Goal: Task Accomplishment & Management: Manage account settings

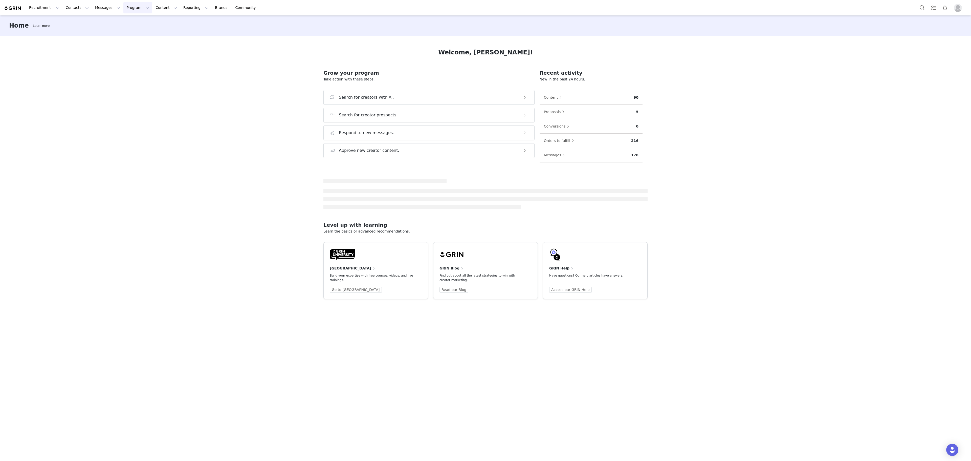
click at [123, 11] on button "Program Program" at bounding box center [137, 7] width 29 height 11
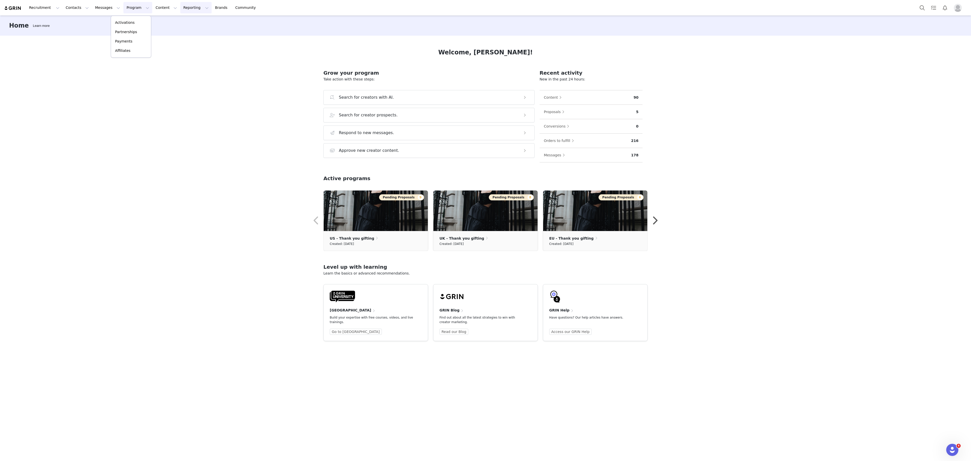
click at [180, 11] on button "Reporting Reporting" at bounding box center [195, 7] width 31 height 11
click at [212, 7] on link "Brands Brands" at bounding box center [222, 7] width 20 height 11
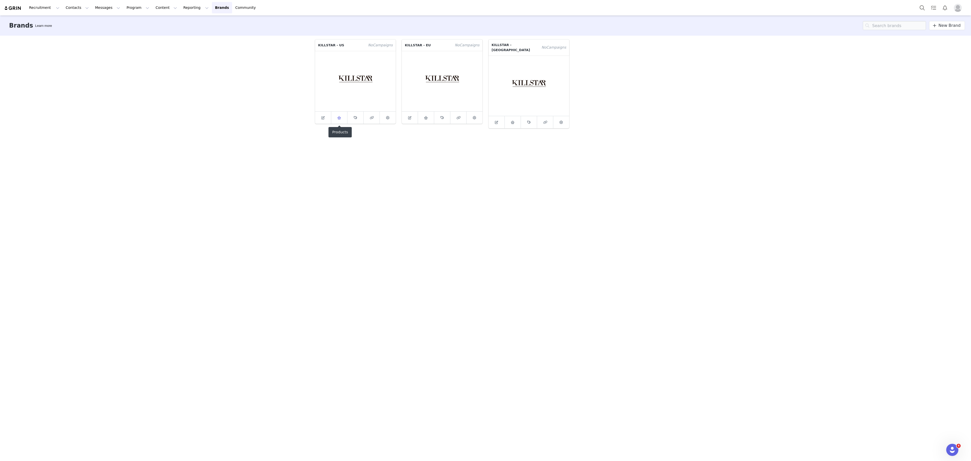
click at [339, 118] on icon at bounding box center [339, 117] width 4 height 3
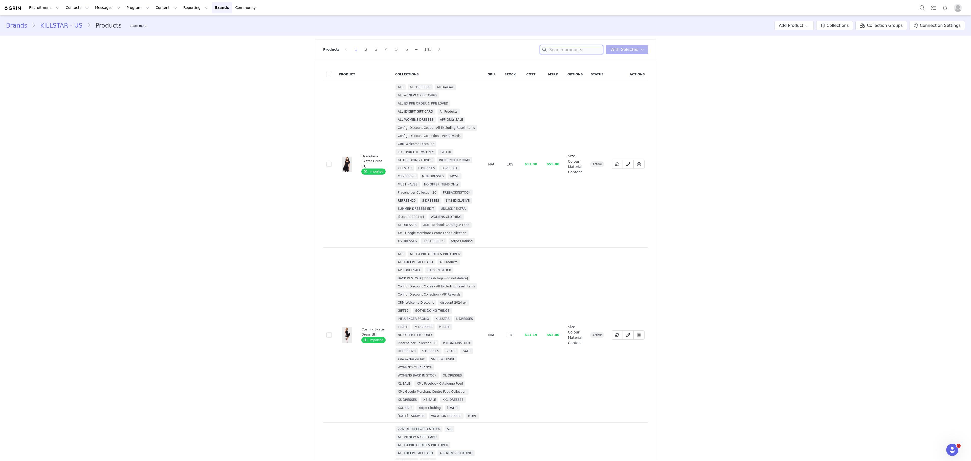
click at [588, 49] on input at bounding box center [571, 49] width 63 height 9
click at [848, 30] on link "Collections" at bounding box center [835, 25] width 37 height 9
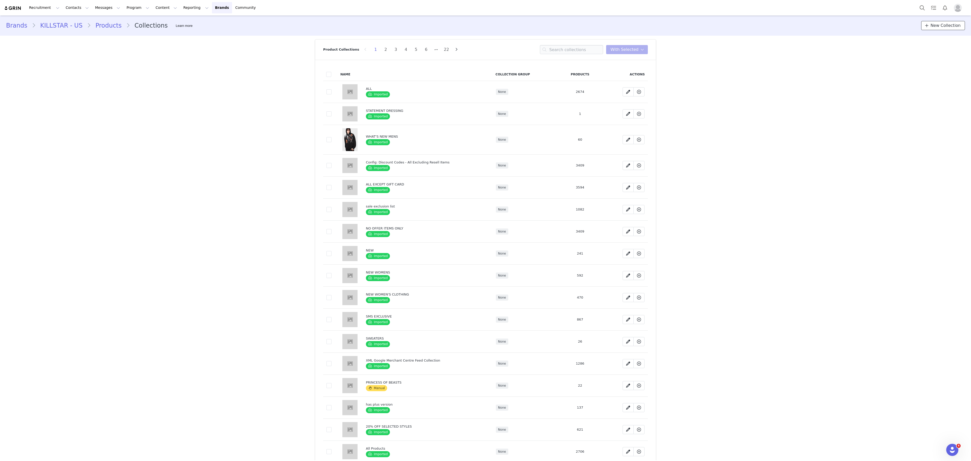
click at [944, 25] on span "New Collection" at bounding box center [946, 26] width 30 height 6
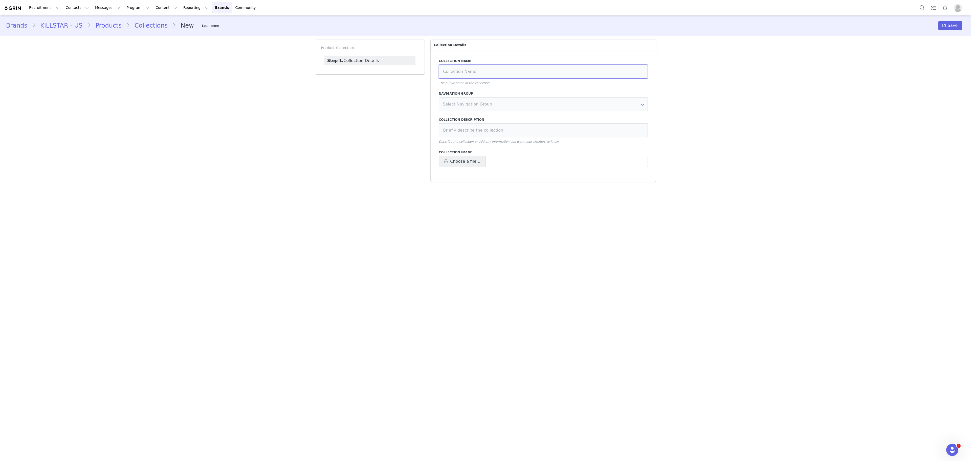
click at [590, 66] on input at bounding box center [543, 72] width 209 height 14
type input "S"
type input "K"
click at [502, 77] on input "FALL HERO PIECES" at bounding box center [543, 72] width 209 height 14
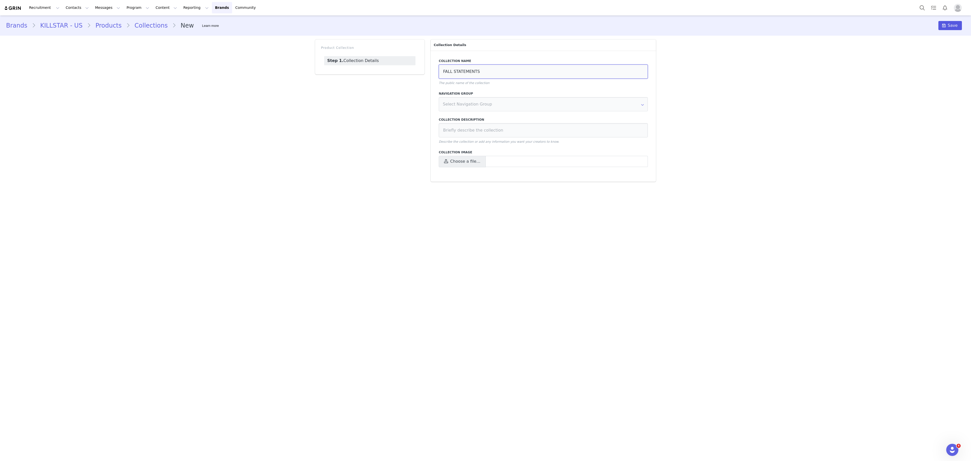
type input "FALL STATEMENTS"
click at [959, 27] on button "Save" at bounding box center [951, 25] width 24 height 9
click at [465, 161] on span "Choose a file…" at bounding box center [465, 161] width 30 height 6
click at [465, 161] on input "Choose a file…" at bounding box center [543, 161] width 209 height 11
type input "C:\fakepath\Fall statement.jpg"
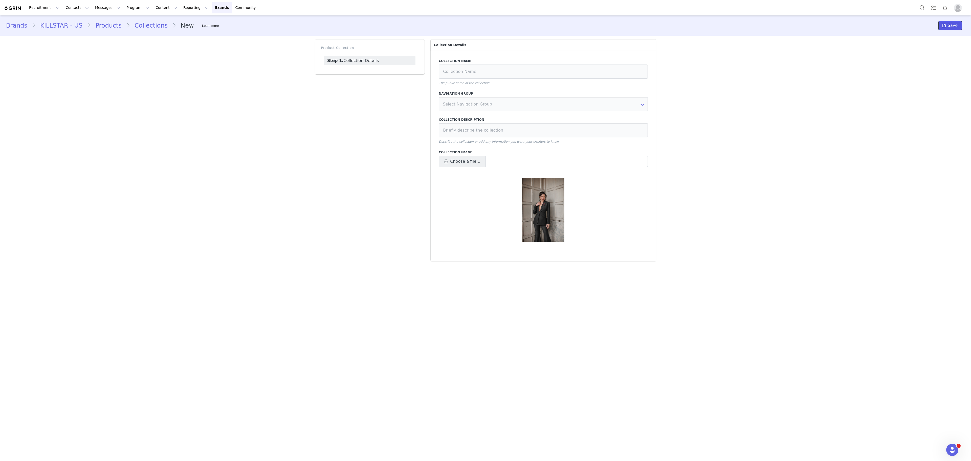
click at [956, 26] on span "Save" at bounding box center [953, 26] width 10 height 6
click at [952, 26] on span "Save" at bounding box center [953, 26] width 10 height 6
click at [486, 67] on input at bounding box center [543, 72] width 209 height 14
type input "F"
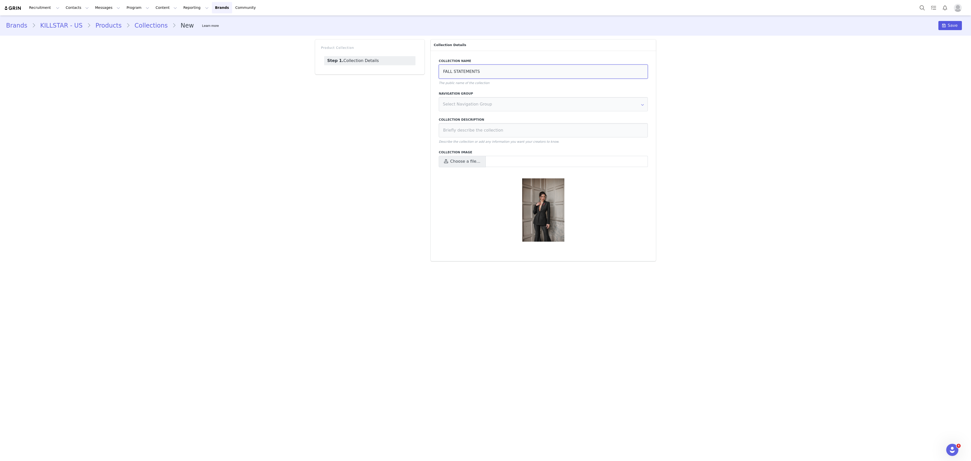
type input "FALL STATEMENTS"
click at [950, 26] on span "Save" at bounding box center [953, 26] width 10 height 6
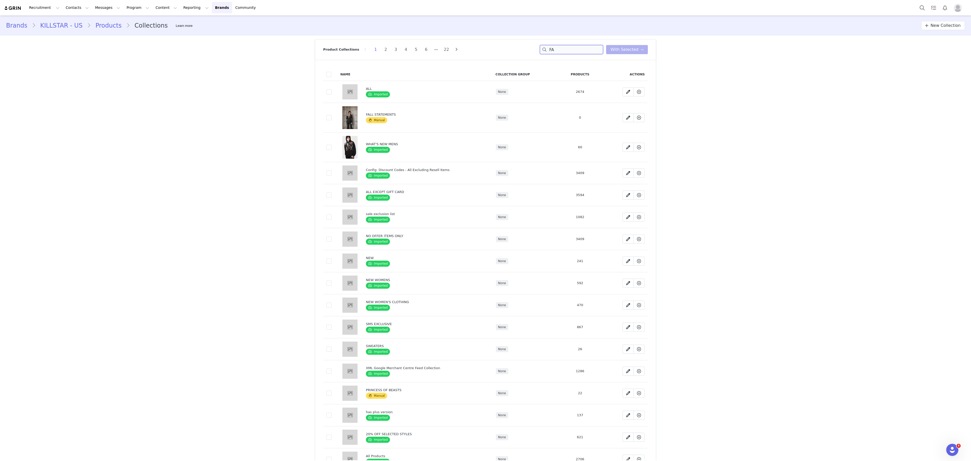
click at [567, 49] on input "FA" at bounding box center [571, 49] width 63 height 9
type input "FALL"
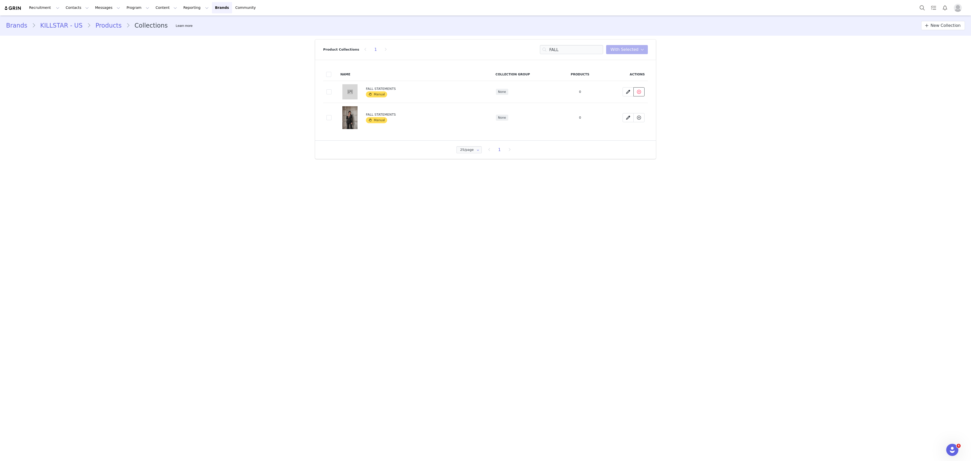
click at [640, 96] on button at bounding box center [639, 91] width 11 height 9
click at [624, 141] on button "Yes, delete Collection" at bounding box center [637, 145] width 52 height 9
click at [101, 23] on link "Products" at bounding box center [108, 25] width 35 height 9
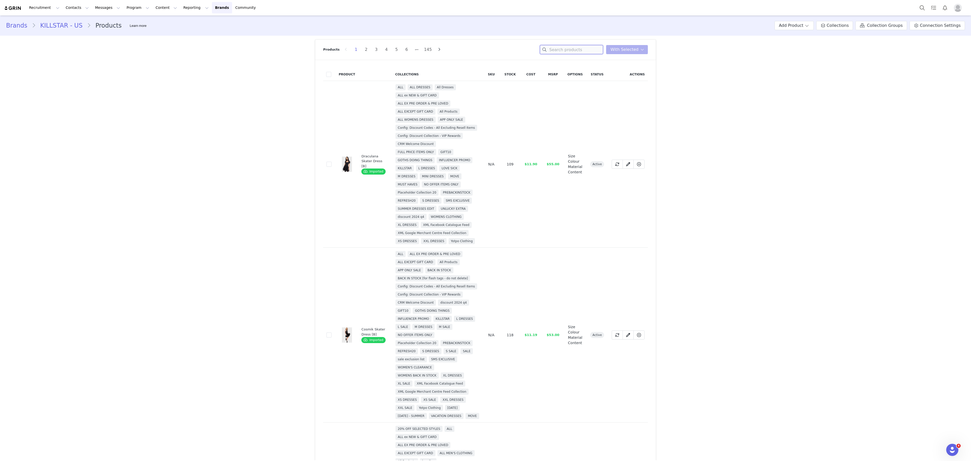
click at [567, 47] on input at bounding box center [571, 49] width 63 height 9
type input "M"
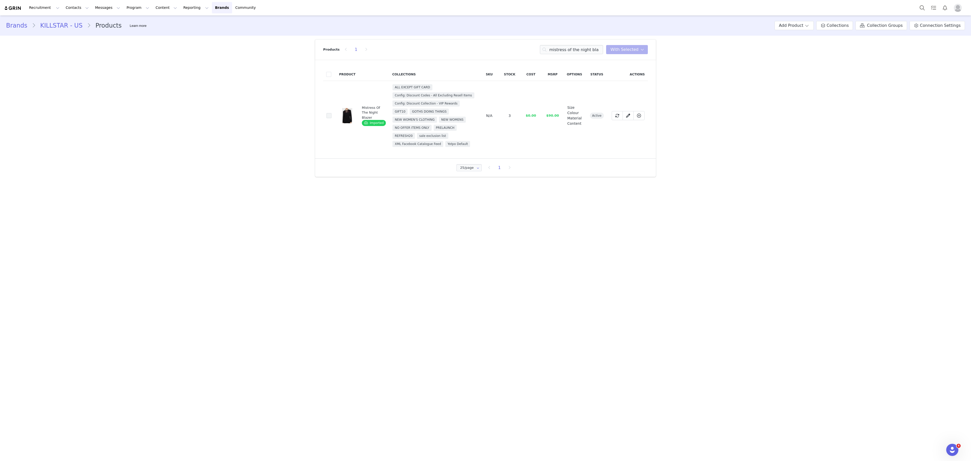
click at [327, 117] on span at bounding box center [329, 115] width 5 height 5
click at [332, 113] on input "84a8858f-d892-4c8d-80bf-12e1305de44a" at bounding box center [332, 113] width 0 height 0
click at [561, 53] on input "mistress of the night bla" at bounding box center [571, 49] width 63 height 9
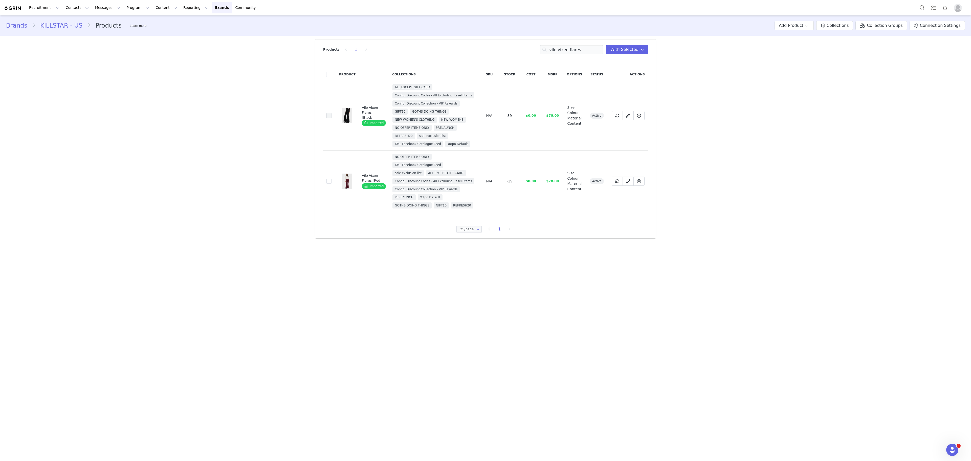
click at [329, 117] on span at bounding box center [329, 115] width 5 height 5
click at [332, 113] on input "b15494db-e70e-4bd1-b85c-6609e204dc28" at bounding box center [332, 113] width 0 height 0
click at [584, 48] on input "vile vixen flares" at bounding box center [571, 49] width 63 height 9
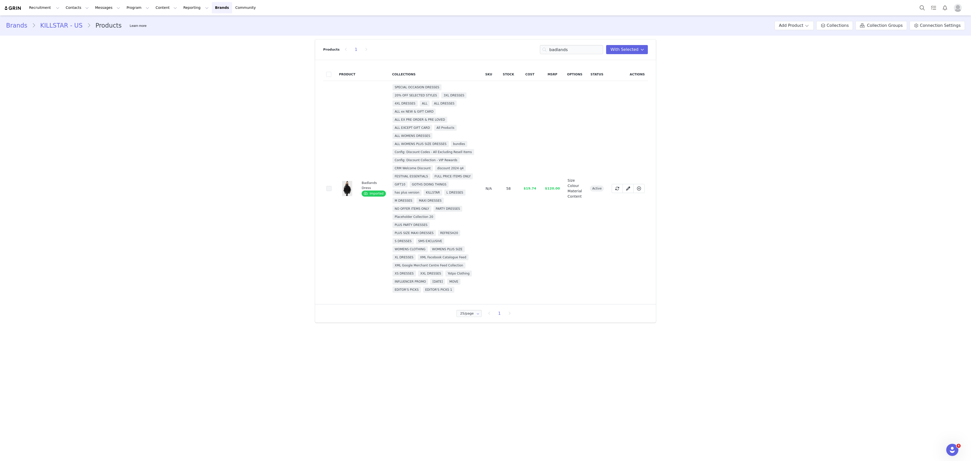
click at [328, 189] on span at bounding box center [329, 188] width 5 height 5
click at [332, 186] on input "a5468e99-f531-4601-8314-323da783d006" at bounding box center [332, 186] width 0 height 0
click at [559, 50] on input "badlands" at bounding box center [571, 49] width 63 height 9
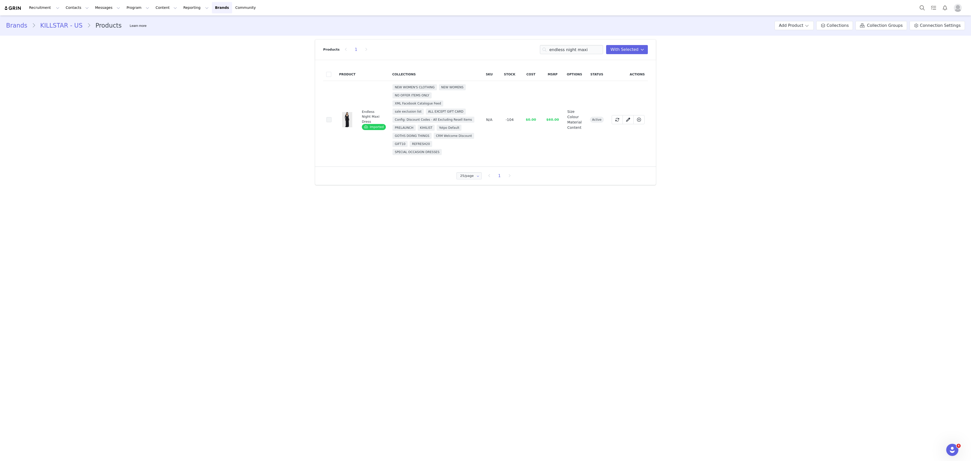
click at [327, 118] on span at bounding box center [329, 119] width 5 height 5
click at [332, 117] on input "f24b8d0a-fafa-43bd-85e8-98aeded45588" at bounding box center [332, 117] width 0 height 0
click at [594, 45] on div "Products 1 endless night maxi You have 4 product s selected Add to Collections …" at bounding box center [485, 49] width 325 height 20
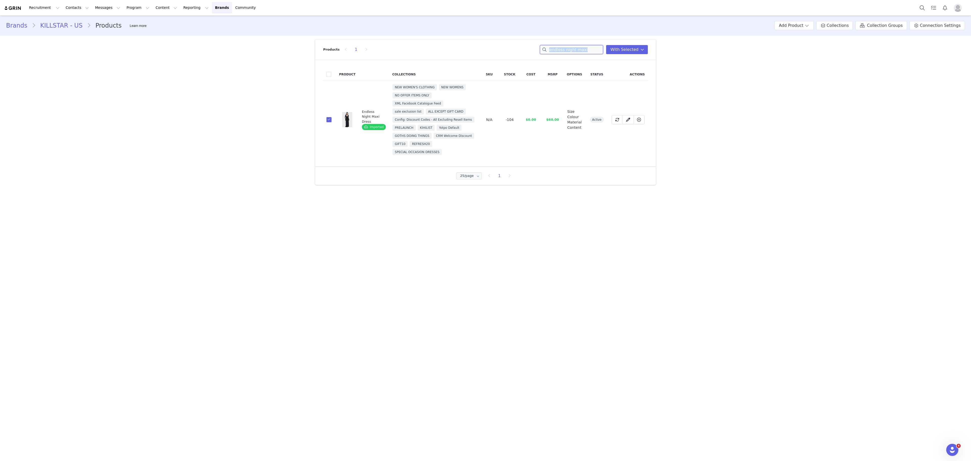
click at [591, 48] on input "endless night maxi" at bounding box center [571, 49] width 63 height 9
click at [328, 114] on span at bounding box center [329, 111] width 5 height 5
click at [332, 109] on input "1ad666b5-d0a1-477f-8c50-d407c8f595fd" at bounding box center [332, 109] width 0 height 0
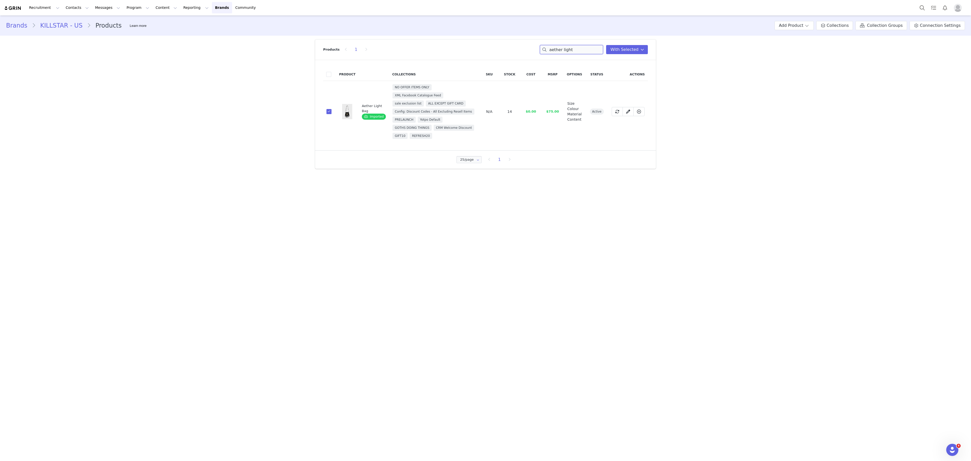
click at [587, 45] on input "aether light" at bounding box center [571, 49] width 63 height 9
click at [330, 120] on span at bounding box center [329, 119] width 5 height 5
click at [332, 117] on input "d724e971-1b2d-4130-841d-68a6a47b3e46" at bounding box center [332, 117] width 0 height 0
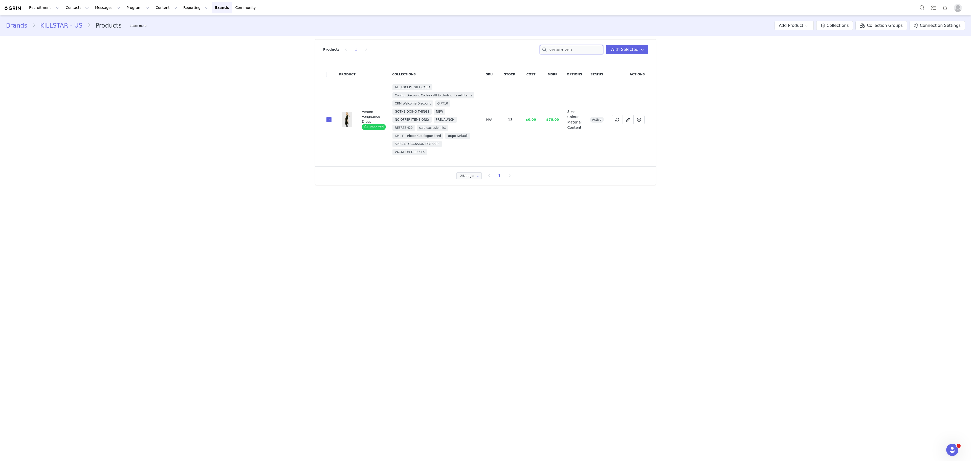
click at [593, 51] on input "venom ven" at bounding box center [571, 49] width 63 height 9
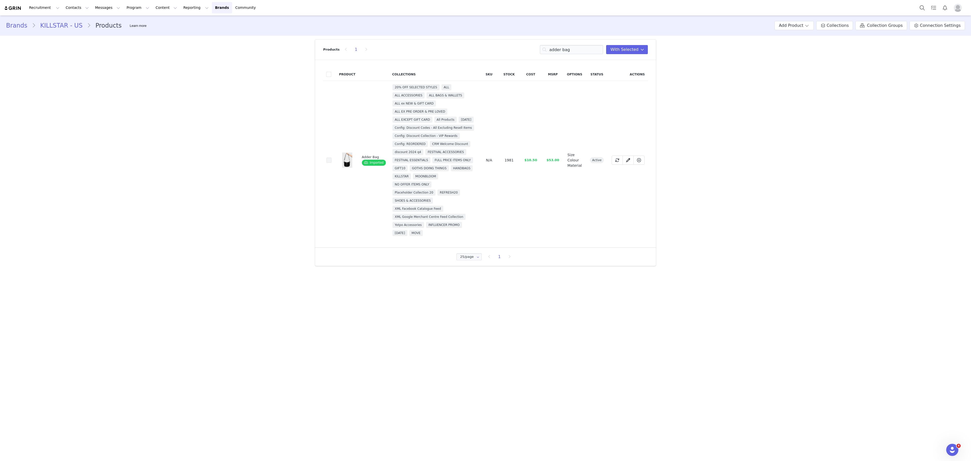
click at [327, 163] on span at bounding box center [329, 161] width 5 height 6
click at [332, 158] on input "f2a91372-65c0-4474-bee0-119bdff2bd68" at bounding box center [332, 158] width 0 height 0
click at [573, 52] on input "adder bag" at bounding box center [571, 49] width 63 height 9
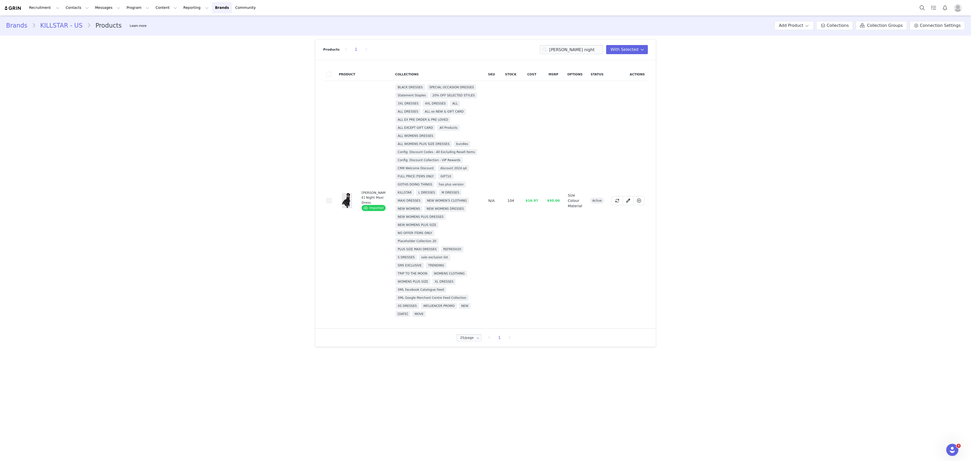
click at [330, 202] on span at bounding box center [329, 200] width 5 height 5
click at [332, 198] on input "791bc0b3-6406-4df8-8251-a8ccc4b18aa1" at bounding box center [332, 198] width 0 height 0
click at [571, 47] on input "[PERSON_NAME] night" at bounding box center [571, 49] width 63 height 9
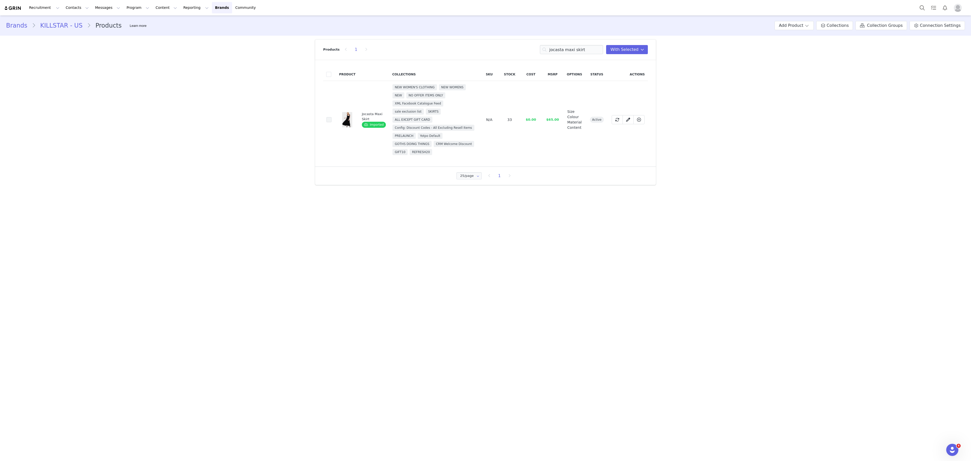
click at [327, 122] on span at bounding box center [329, 119] width 5 height 5
click at [332, 117] on input "a3a9f3b8-b7ea-4032-a641-9a5c059d1f75" at bounding box center [332, 117] width 0 height 0
click at [568, 51] on input "jocasta maxi skirt" at bounding box center [571, 49] width 63 height 9
click at [568, 51] on input "t" at bounding box center [571, 49] width 63 height 9
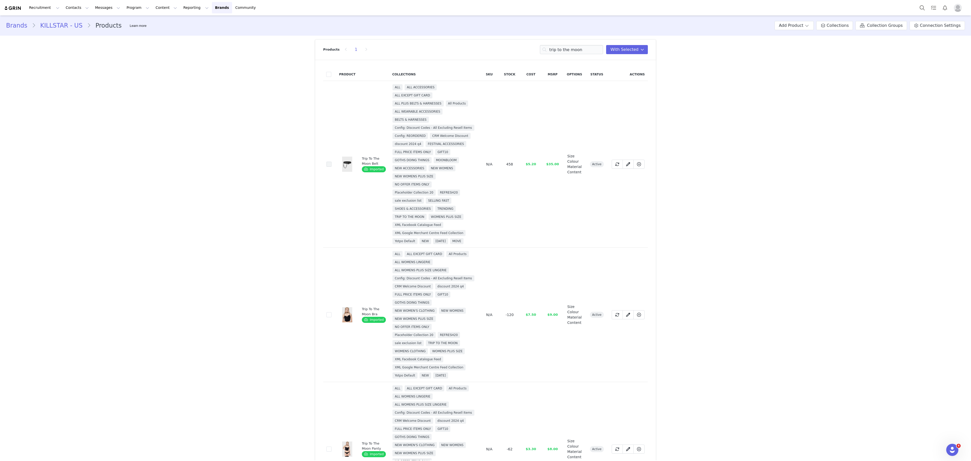
click at [327, 165] on span at bounding box center [329, 164] width 5 height 5
click at [332, 162] on input "534b3328-6e36-4a08-95cb-36fb002a0ef2" at bounding box center [332, 162] width 0 height 0
click at [569, 50] on input "trip to the moon" at bounding box center [571, 49] width 63 height 9
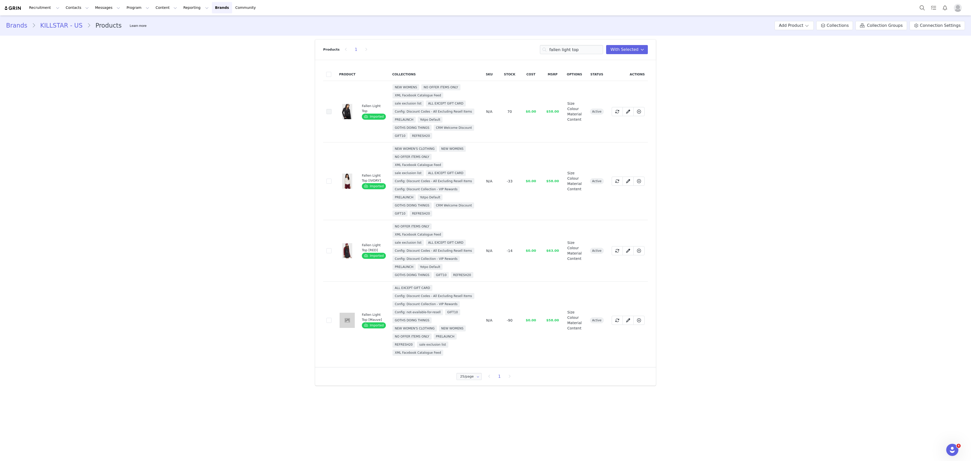
click at [329, 114] on span at bounding box center [329, 111] width 5 height 5
click at [332, 109] on input "0fcb61ef-379d-41fb-b2c3-f492efe17e5b" at bounding box center [332, 109] width 0 height 0
drag, startPoint x: 570, startPoint y: 44, endPoint x: 573, endPoint y: 47, distance: 4.4
click at [573, 47] on div "Products 1 fallen light top You have 11 product s selected Add to Collections R…" at bounding box center [485, 49] width 325 height 20
click at [573, 47] on input "fallen light top" at bounding box center [571, 49] width 63 height 9
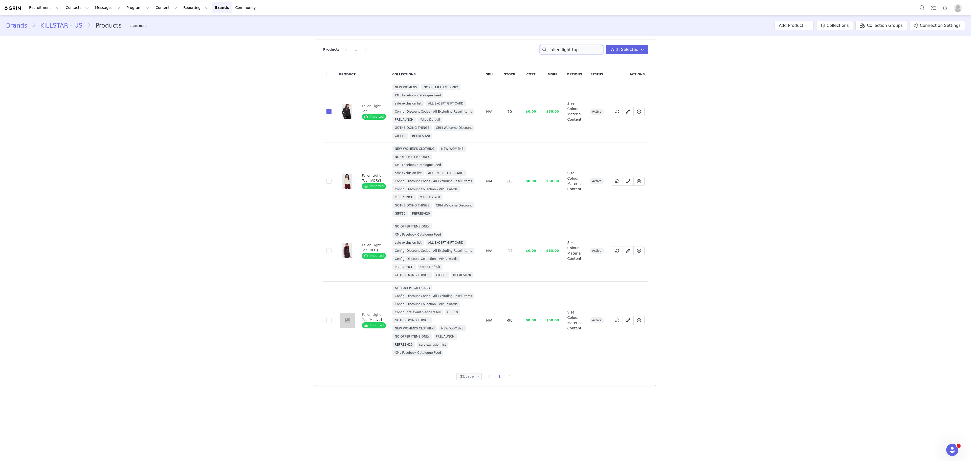
click at [573, 47] on input "fallen light top" at bounding box center [571, 49] width 63 height 9
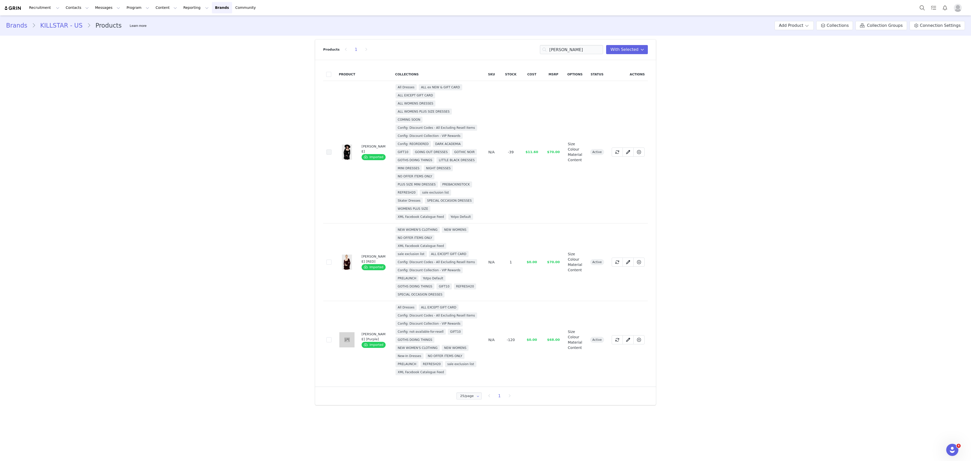
click at [327, 155] on span at bounding box center [329, 151] width 5 height 5
click at [332, 149] on input "f432e57f-4265-4dac-9640-290eedc70146" at bounding box center [332, 149] width 0 height 0
click at [572, 45] on input "[PERSON_NAME]" at bounding box center [571, 49] width 63 height 9
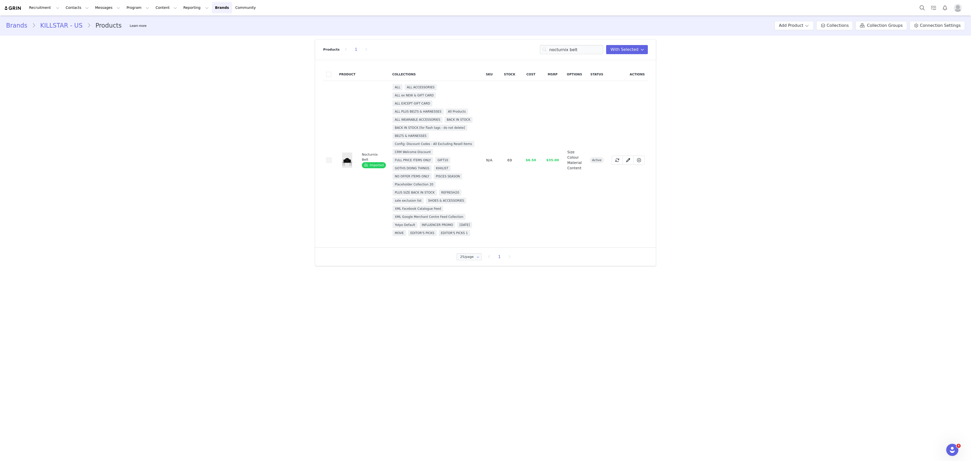
click at [327, 163] on span at bounding box center [329, 160] width 5 height 5
click at [332, 158] on input "220bf309-0634-4416-82b7-fcb9984bcb5d" at bounding box center [332, 158] width 0 height 0
click at [580, 53] on input "nocturnix belt" at bounding box center [571, 49] width 63 height 9
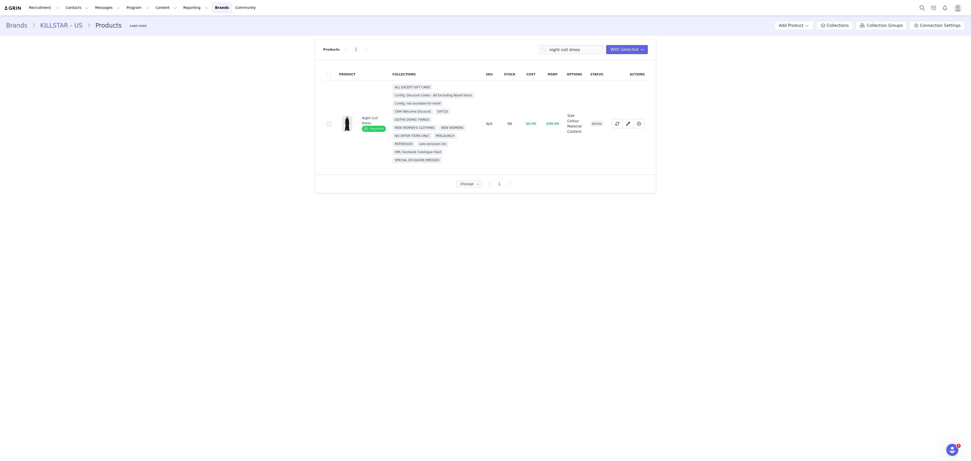
click at [331, 124] on span at bounding box center [329, 123] width 5 height 5
click at [332, 121] on input "c2c9f8fe-2d2f-4653-aa56-3f0d73183296" at bounding box center [332, 121] width 0 height 0
click at [579, 53] on input "night coil dress" at bounding box center [571, 49] width 63 height 9
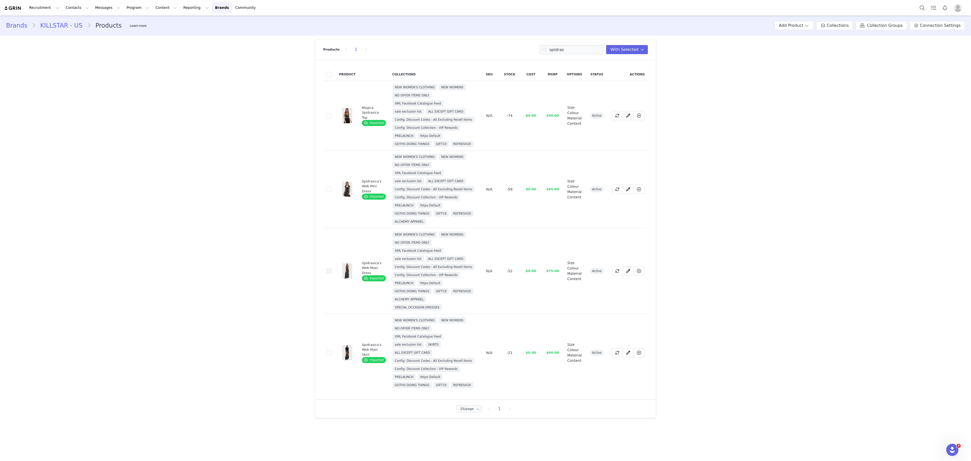
click at [328, 271] on span at bounding box center [329, 270] width 5 height 5
click at [332, 268] on input "0c7bfc28-925e-4bd5-aed2-0f8ac9204a7a" at bounding box center [332, 268] width 0 height 0
click at [568, 54] on input "spidras" at bounding box center [571, 49] width 63 height 9
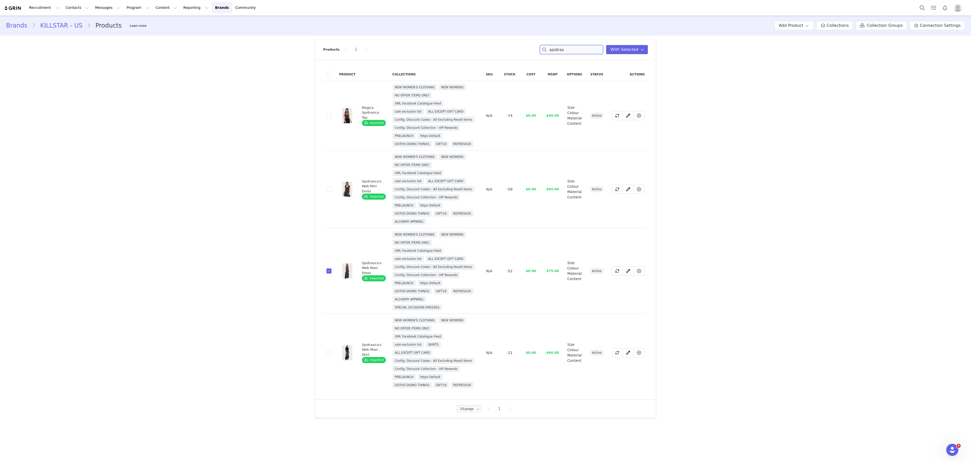
click at [568, 54] on input "spidras" at bounding box center [571, 49] width 63 height 9
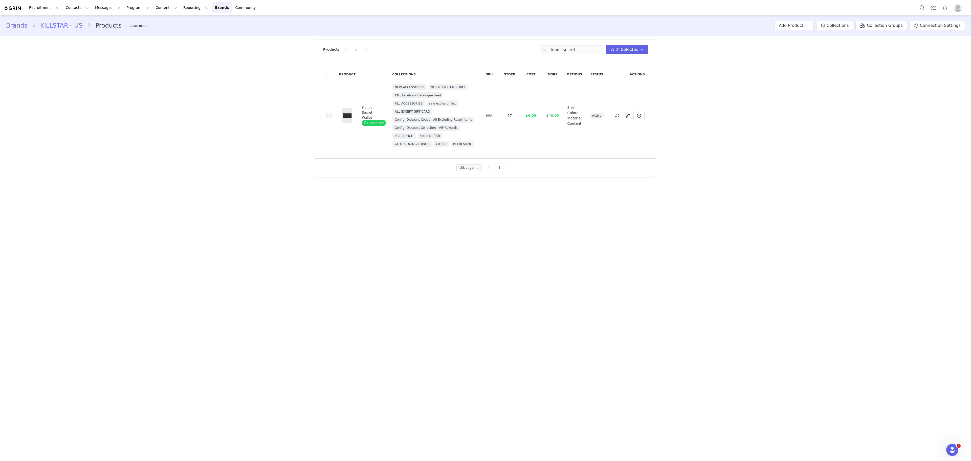
click at [327, 118] on span at bounding box center [329, 115] width 5 height 5
click at [332, 113] on input "184fcd3f-0e7a-4734-8734-a570e3ab6362" at bounding box center [332, 113] width 0 height 0
click at [590, 45] on input "fiends secret" at bounding box center [571, 49] width 63 height 9
click at [590, 45] on input "d" at bounding box center [571, 49] width 63 height 9
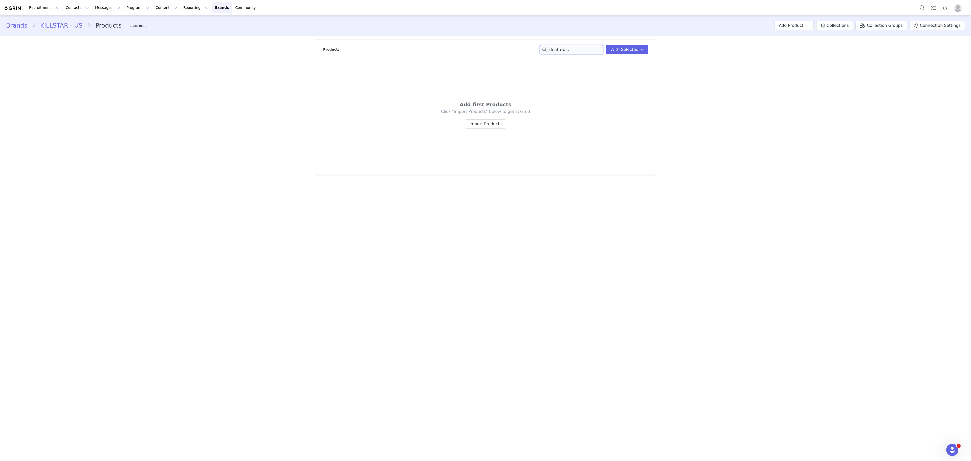
type input "death wish"
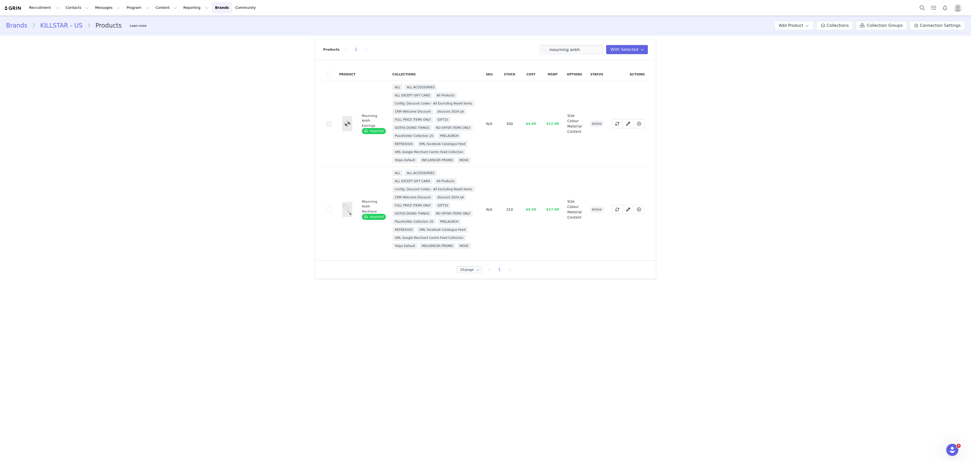
click at [327, 126] on span at bounding box center [329, 123] width 5 height 5
click at [332, 121] on input "61903bd3-8e22-49ff-ba76-b67f0696d50d" at bounding box center [332, 121] width 0 height 0
click at [571, 52] on input "mourning ankh" at bounding box center [571, 49] width 63 height 9
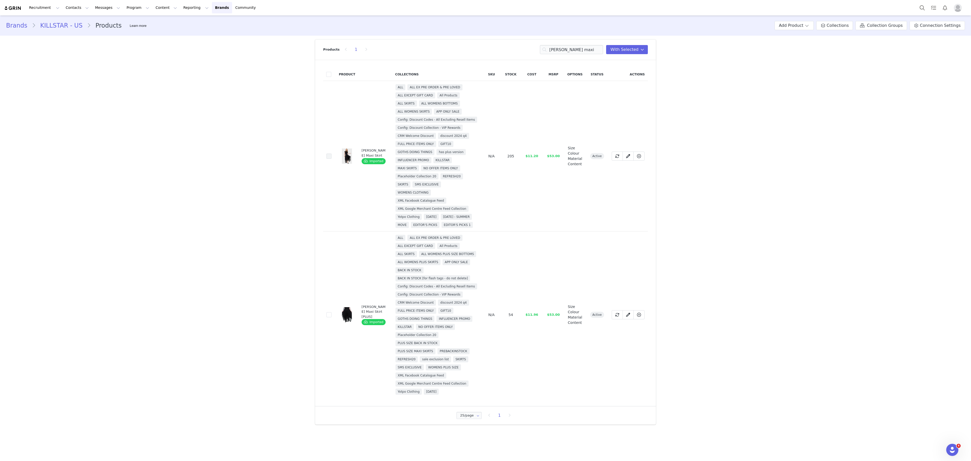
click at [328, 159] on span at bounding box center [329, 156] width 5 height 5
click at [332, 154] on input "ae9019fe-5fbe-48c9-9a23-d3a4c595cc3a" at bounding box center [332, 154] width 0 height 0
click at [572, 53] on input "[PERSON_NAME] maxi" at bounding box center [571, 49] width 63 height 9
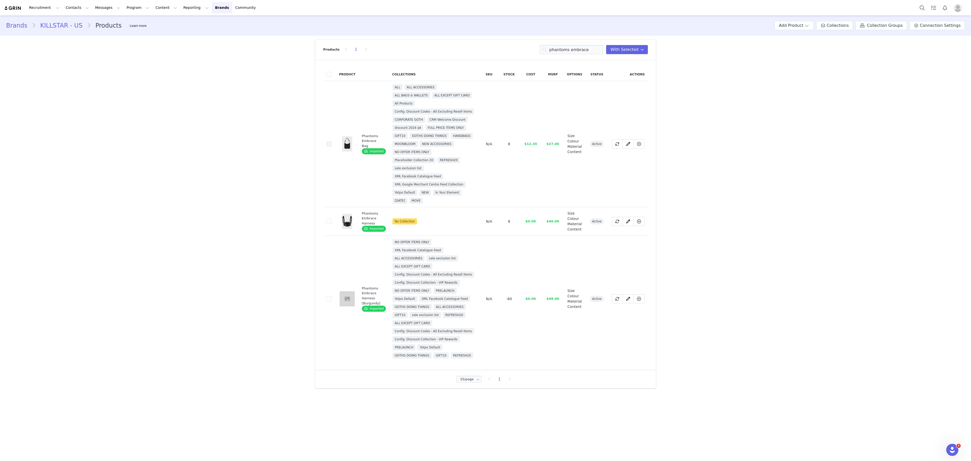
click at [329, 146] on span at bounding box center [329, 143] width 5 height 5
click at [332, 141] on input "18f7e17c-4080-49b5-97ac-06f678d8f50b" at bounding box center [332, 141] width 0 height 0
click at [563, 47] on input "phantoms embrace" at bounding box center [571, 49] width 63 height 9
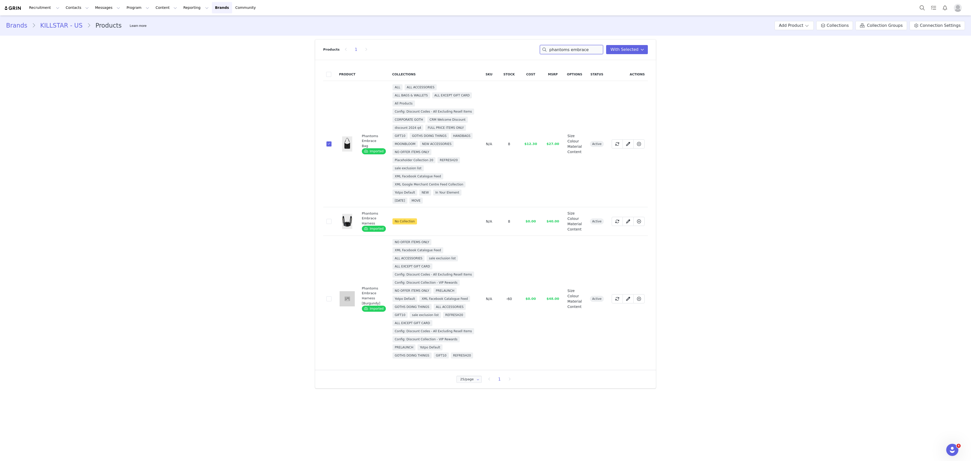
click at [563, 47] on input "phantoms embrace" at bounding box center [571, 49] width 63 height 9
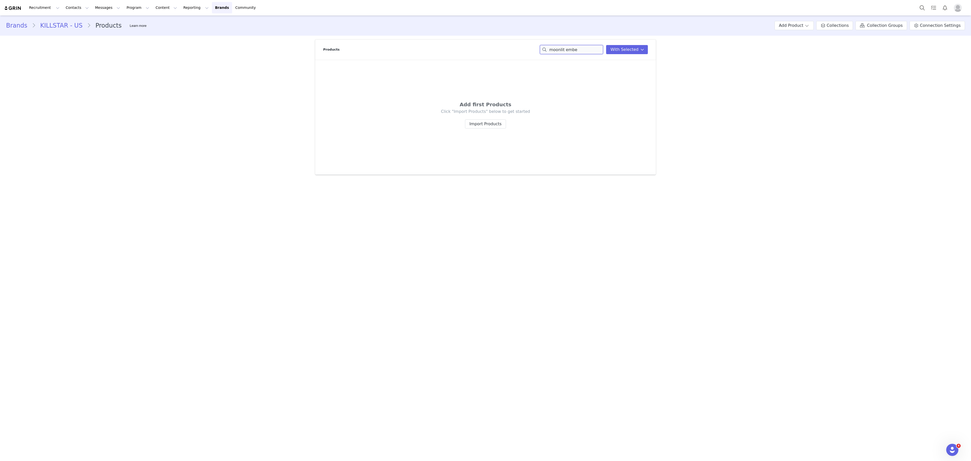
type input "moonlit ember"
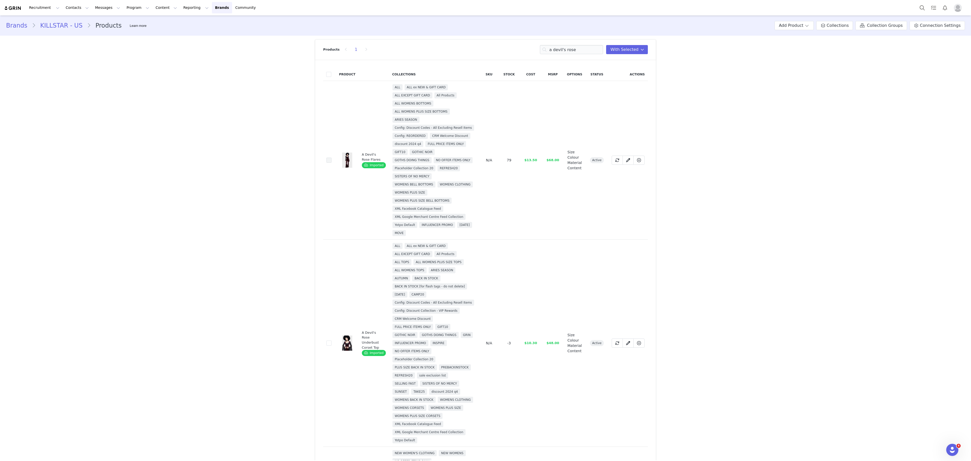
click at [327, 163] on span at bounding box center [329, 160] width 5 height 5
click at [332, 158] on input "25c7beb8-fde1-49d3-9faf-a8245754fd06" at bounding box center [332, 158] width 0 height 0
click at [583, 45] on input "a devil's rose" at bounding box center [571, 49] width 63 height 9
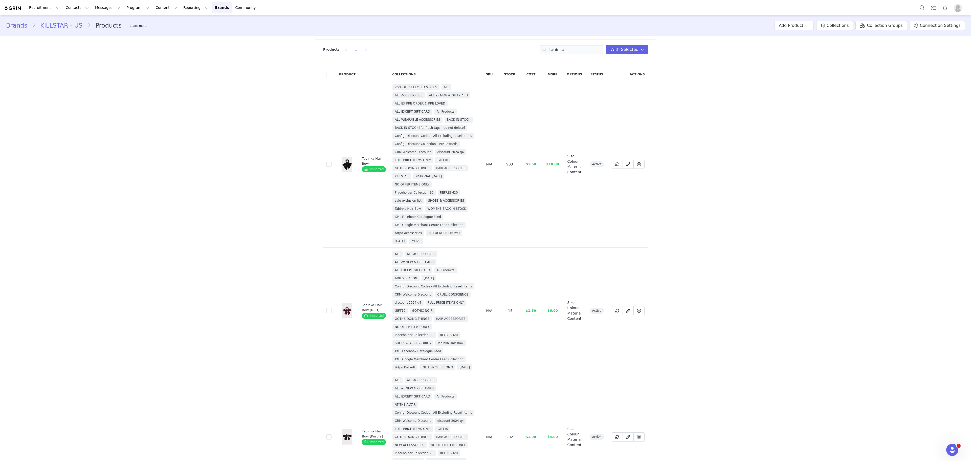
click at [323, 163] on td "f4eca794-8020-42d0-b6a9-fc7c2816a75d" at bounding box center [329, 164] width 13 height 167
drag, startPoint x: 564, startPoint y: 45, endPoint x: 285, endPoint y: 178, distance: 308.9
click at [285, 178] on div "Brands KILLSTAR - US Products Learn more Add Product Collections Collection Gro…" at bounding box center [485, 272] width 971 height 515
click at [327, 166] on span at bounding box center [329, 164] width 5 height 5
click at [332, 162] on input "f4eca794-8020-42d0-b6a9-fc7c2816a75d" at bounding box center [332, 162] width 0 height 0
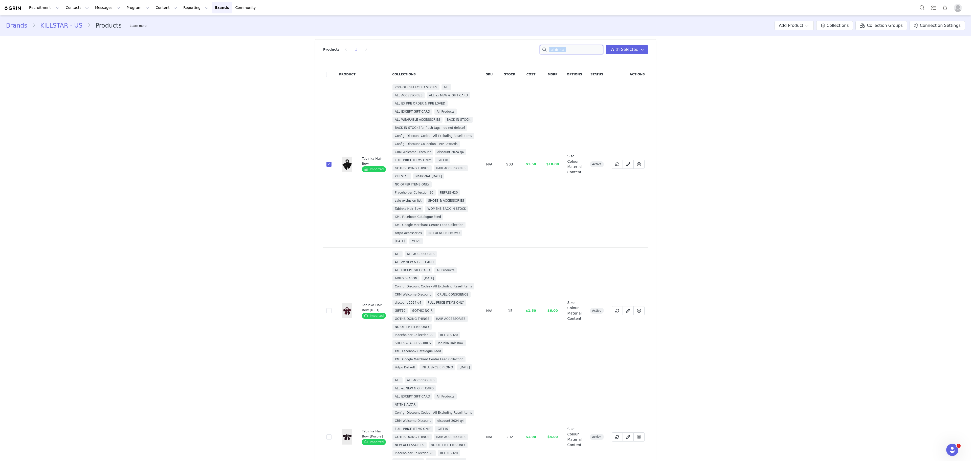
click at [573, 50] on input "tabinka" at bounding box center [571, 49] width 63 height 9
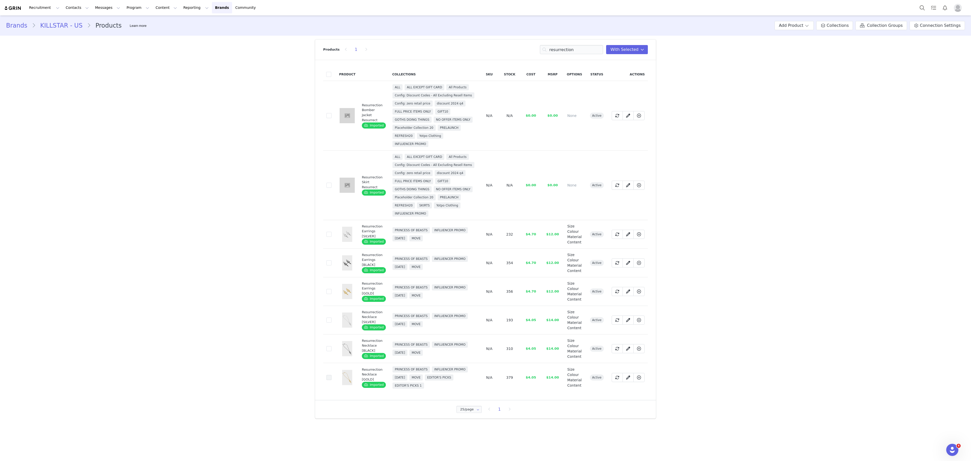
click at [327, 380] on span at bounding box center [329, 377] width 5 height 5
click at [332, 375] on input "f3364659-1a3c-436c-84ff-433977e80f44" at bounding box center [332, 375] width 0 height 0
click at [573, 48] on input "resurrection" at bounding box center [571, 49] width 63 height 9
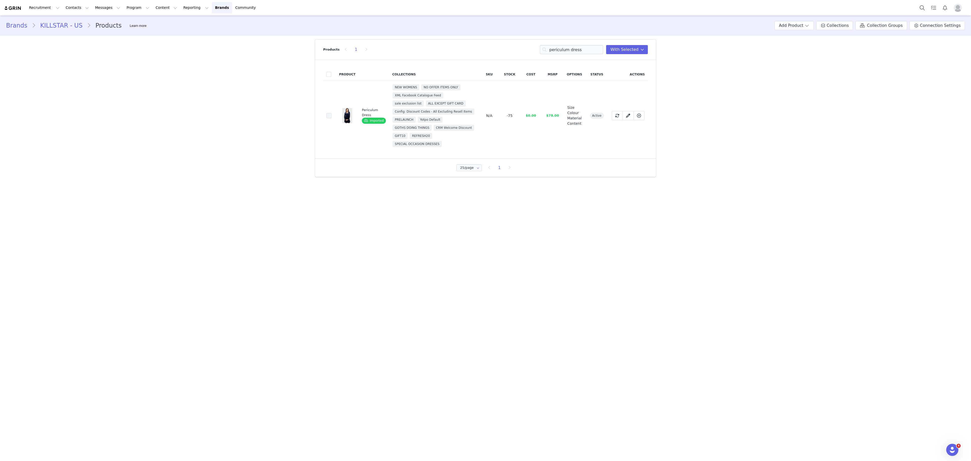
click at [329, 117] on span at bounding box center [329, 115] width 5 height 5
click at [332, 113] on input "5563e9e5-9c37-4942-8efd-82cf9b4bc5af" at bounding box center [332, 113] width 0 height 0
click at [582, 50] on input "periculum dress" at bounding box center [571, 49] width 63 height 9
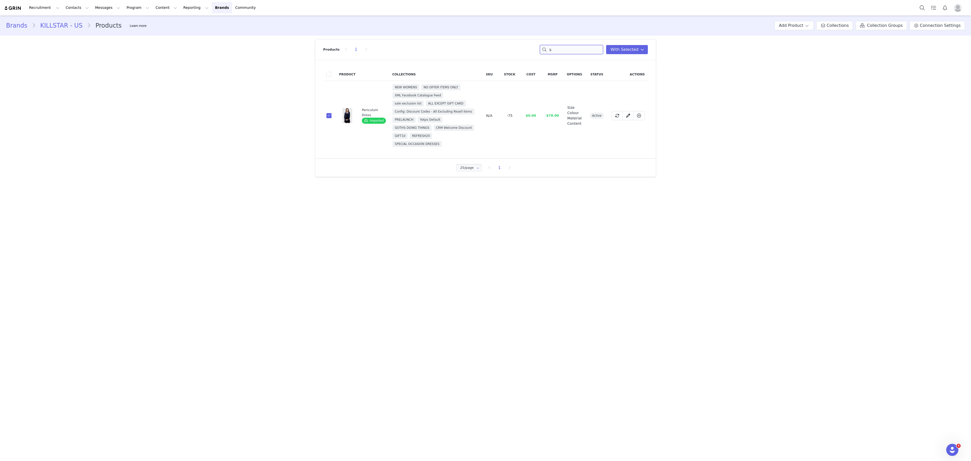
click at [582, 50] on input "s" at bounding box center [571, 49] width 63 height 9
click at [331, 122] on span at bounding box center [329, 119] width 5 height 5
click at [332, 117] on input "cc76af87-ba8a-4d5a-836f-5f5518c79fdc" at bounding box center [332, 117] width 0 height 0
click at [570, 46] on input "starveil skirt" at bounding box center [571, 49] width 63 height 9
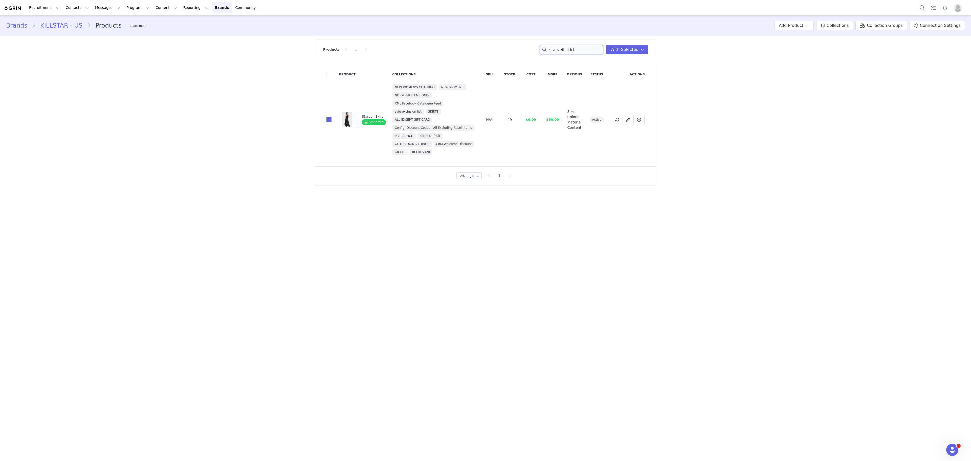
click at [570, 46] on input "starveil skirt" at bounding box center [571, 49] width 63 height 9
click at [327, 114] on span at bounding box center [329, 111] width 5 height 5
click at [332, 109] on input "bde8f926-ee8e-4197-948d-507a5e9a2d17" at bounding box center [332, 109] width 0 height 0
click at [568, 53] on input "moon mour" at bounding box center [571, 49] width 63 height 9
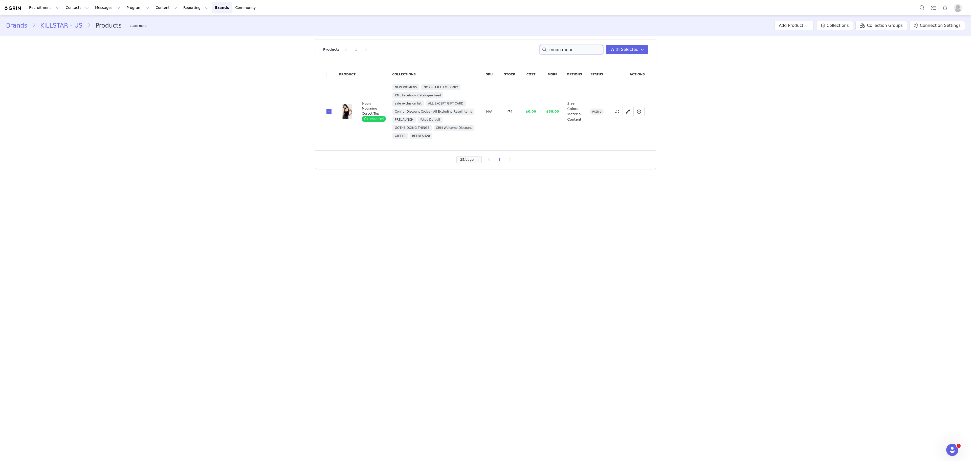
click at [568, 53] on input "moon mour" at bounding box center [571, 49] width 63 height 9
click at [328, 120] on span at bounding box center [329, 119] width 5 height 5
click at [332, 117] on input "e2ad3550-7963-4cd3-b11c-c449df62a985" at bounding box center [332, 117] width 0 height 0
click at [569, 50] on input "howling heart" at bounding box center [571, 49] width 63 height 9
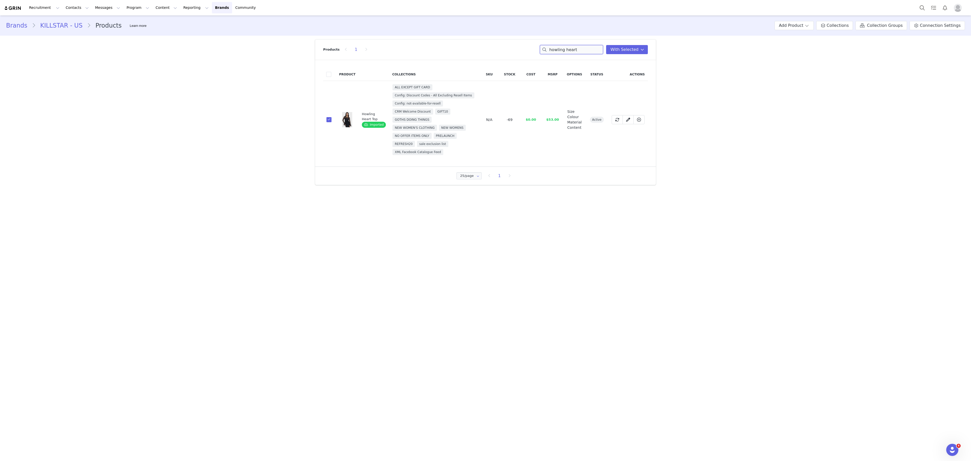
click at [569, 50] on input "howling heart" at bounding box center [571, 49] width 63 height 9
type input "[PERSON_NAME] skirt"
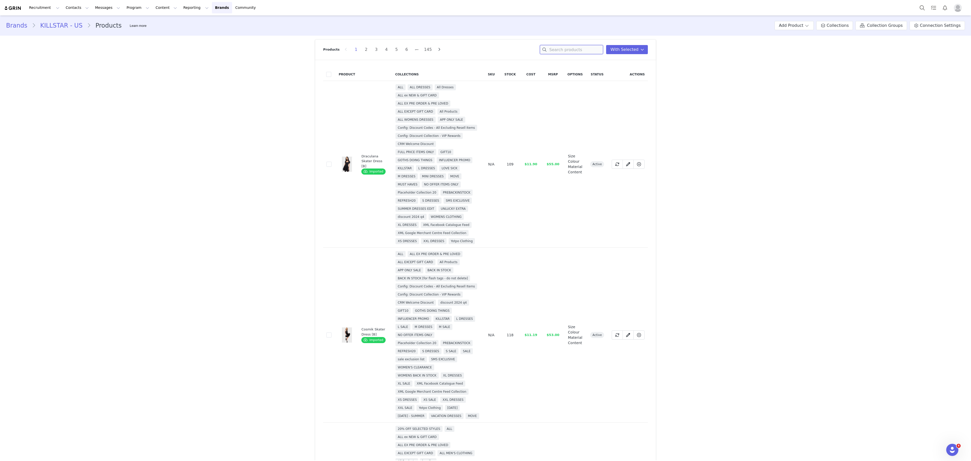
click at [582, 47] on input at bounding box center [571, 49] width 63 height 9
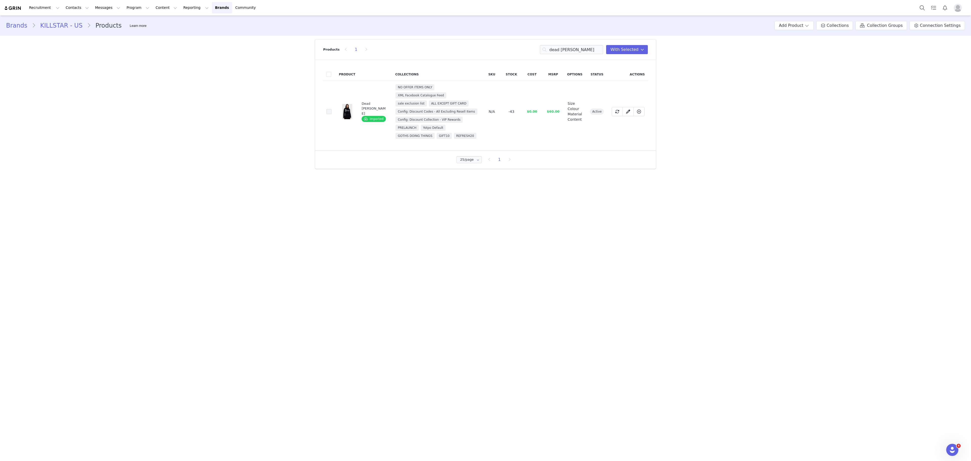
click at [327, 112] on span at bounding box center [329, 111] width 5 height 5
click at [332, 109] on input "e1d3b665-398a-4c4f-8e37-8fd2d362be17" at bounding box center [332, 109] width 0 height 0
drag, startPoint x: 326, startPoint y: 112, endPoint x: 568, endPoint y: 50, distance: 249.1
click at [568, 50] on div "Products 1 dead [PERSON_NAME] You have 27 product s selected Add to Collections…" at bounding box center [485, 103] width 341 height 129
click at [568, 50] on input "dead [PERSON_NAME]" at bounding box center [571, 49] width 63 height 9
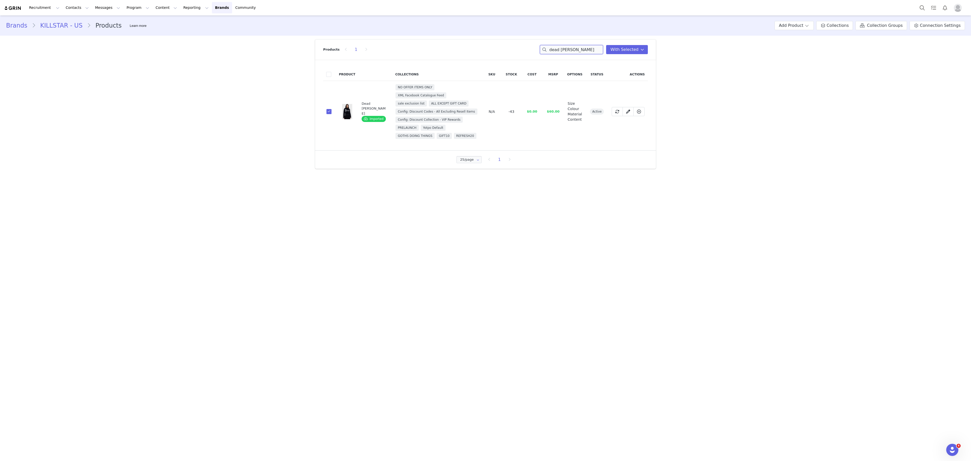
click at [568, 50] on input "dead [PERSON_NAME]" at bounding box center [571, 49] width 63 height 9
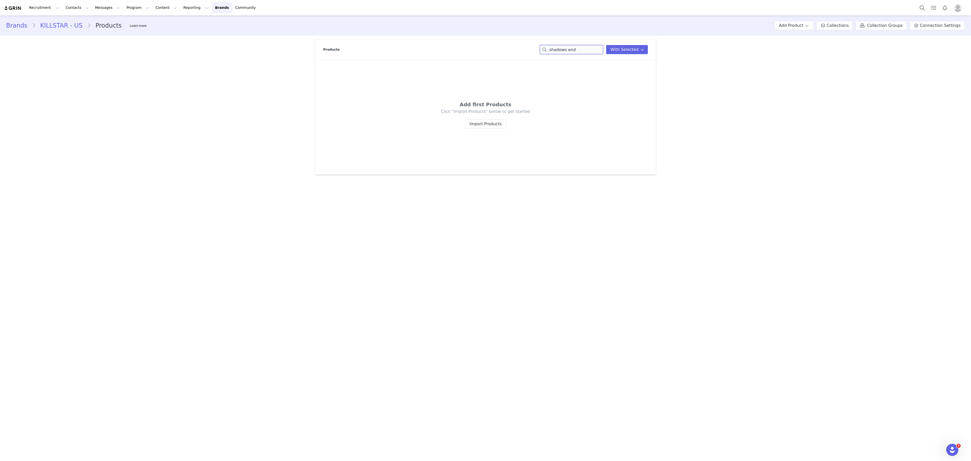
click at [581, 53] on input "shadows end" at bounding box center [571, 49] width 63 height 9
click at [561, 47] on input "evil of shadows" at bounding box center [571, 49] width 63 height 9
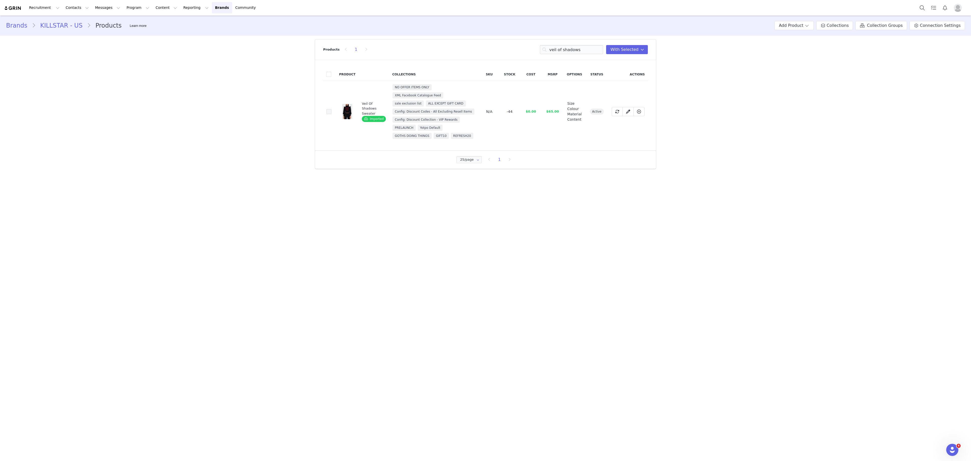
click at [327, 112] on span at bounding box center [329, 111] width 5 height 5
click at [332, 109] on input "818a6891-afa7-48e4-85df-c8f1b020535d" at bounding box center [332, 109] width 0 height 0
click at [586, 49] on input "veil of shadows" at bounding box center [571, 49] width 63 height 9
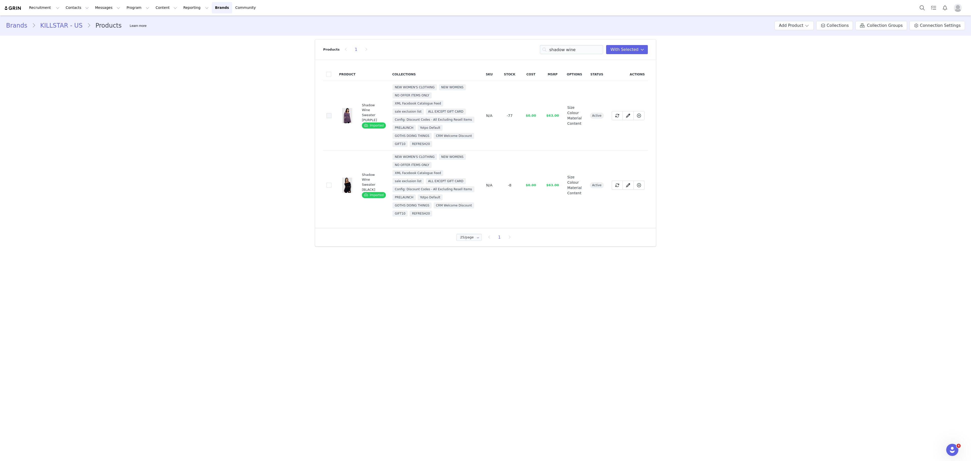
click at [330, 118] on span at bounding box center [329, 115] width 5 height 5
click at [332, 113] on input "576d8a64-a2c2-47ce-80cc-03edeca0289f" at bounding box center [332, 113] width 0 height 0
click at [328, 188] on span at bounding box center [329, 185] width 5 height 5
click at [332, 183] on input "9beab8f8-a9c5-4bff-b0fb-1661f0303a8f" at bounding box center [332, 183] width 0 height 0
click at [572, 49] on input "shadow wine" at bounding box center [571, 49] width 63 height 9
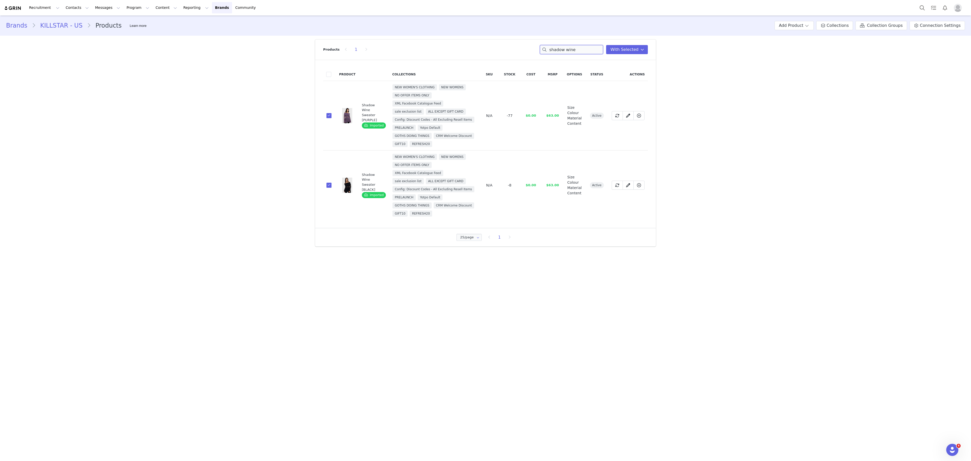
click at [572, 49] on input "shadow wine" at bounding box center [571, 49] width 63 height 9
type input "e"
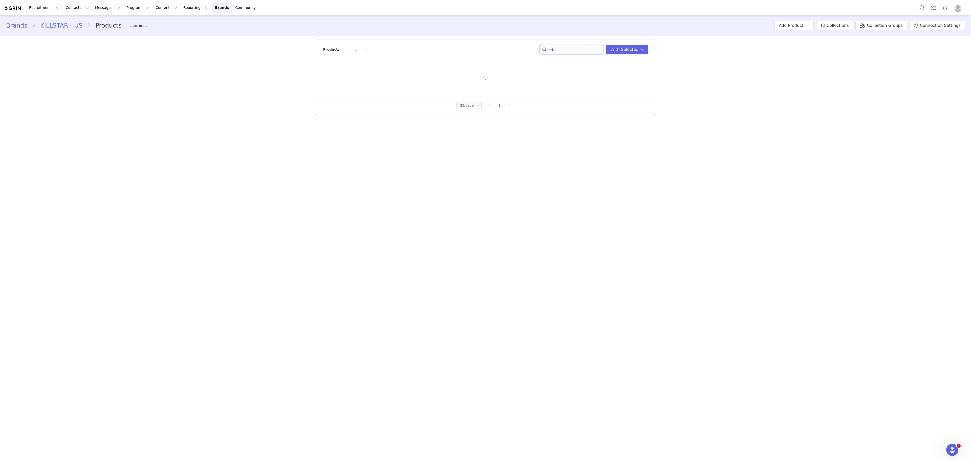
type input "e"
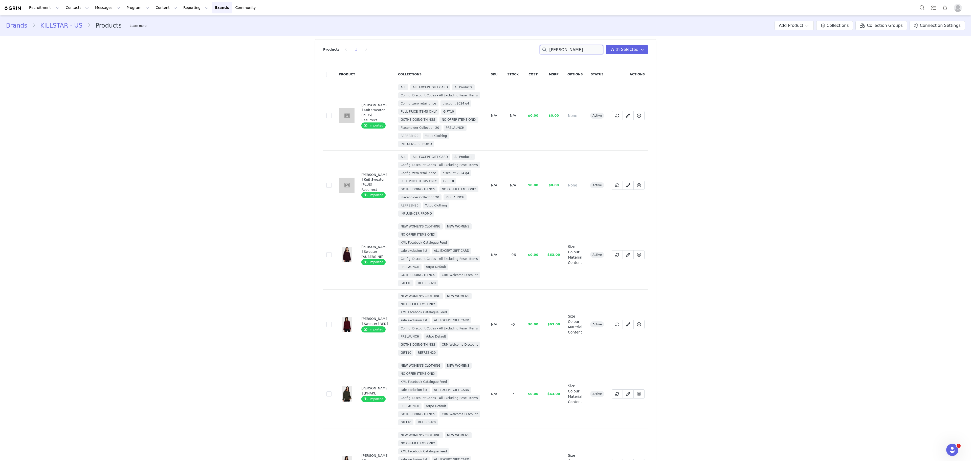
scroll to position [94, 0]
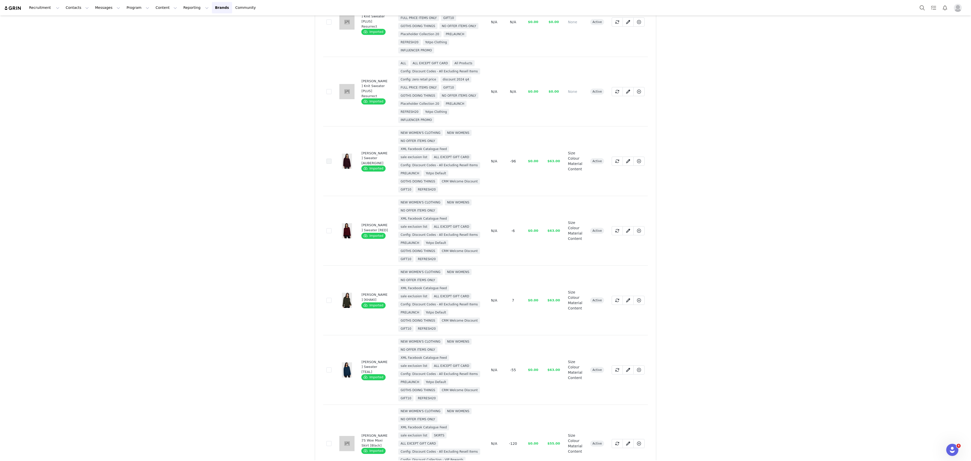
click at [327, 164] on span at bounding box center [329, 161] width 5 height 5
click at [332, 159] on input "fc2f9883-d569-47f0-88ad-281e490417b2" at bounding box center [332, 159] width 0 height 0
click at [327, 233] on span at bounding box center [329, 230] width 5 height 5
click at [332, 228] on input "c5ab3c95-9e93-4633-982e-1bccdb7367f3" at bounding box center [332, 228] width 0 height 0
click at [327, 303] on span at bounding box center [329, 300] width 5 height 5
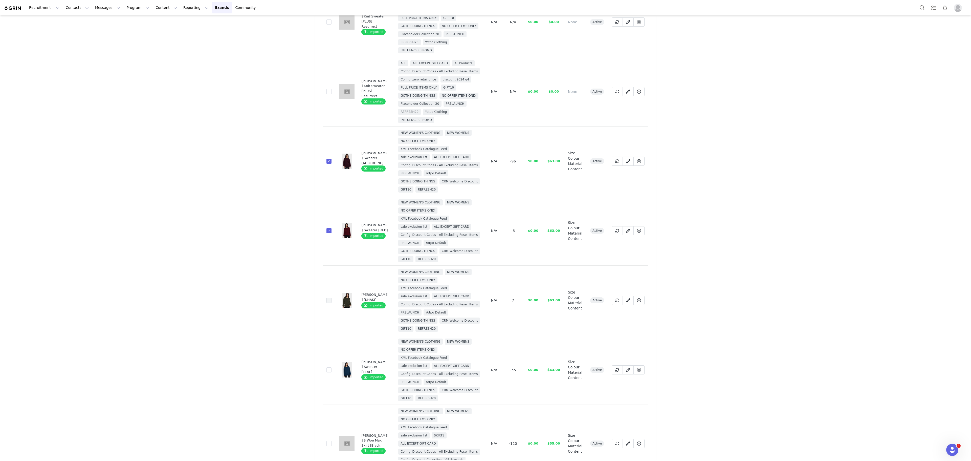
click at [332, 298] on input "508eb892-eb0e-4293-a39b-7675c0f33c1f" at bounding box center [332, 298] width 0 height 0
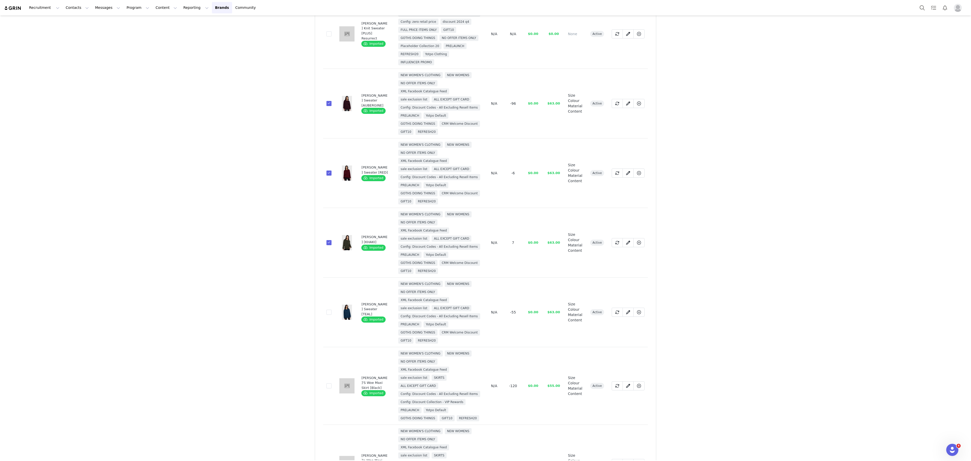
scroll to position [153, 0]
click at [327, 313] on span at bounding box center [329, 310] width 5 height 5
click at [332, 308] on input "6616f5d5-e028-42b8-a1bc-bf1330d6c073" at bounding box center [332, 308] width 0 height 0
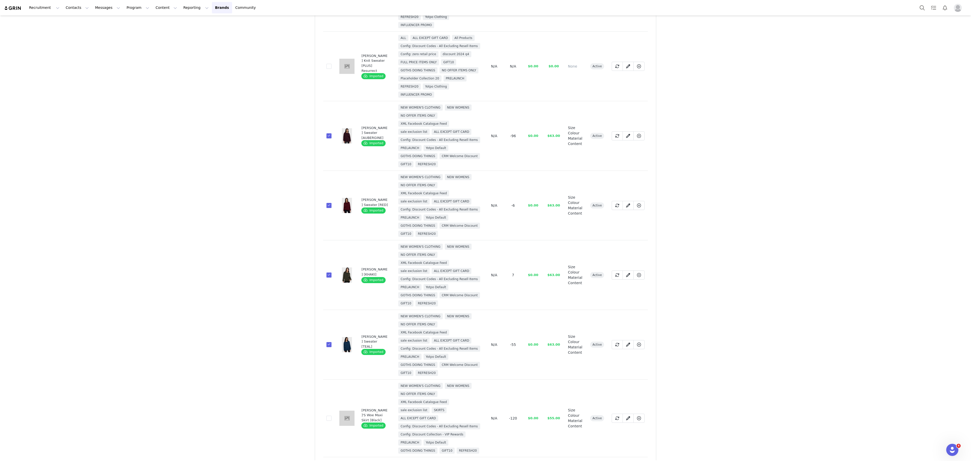
scroll to position [0, 0]
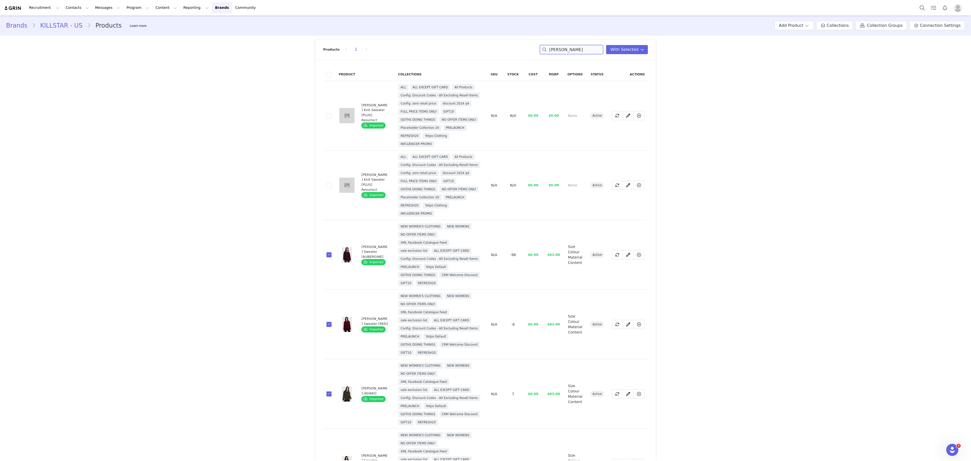
click at [574, 47] on input "[PERSON_NAME]" at bounding box center [571, 49] width 63 height 9
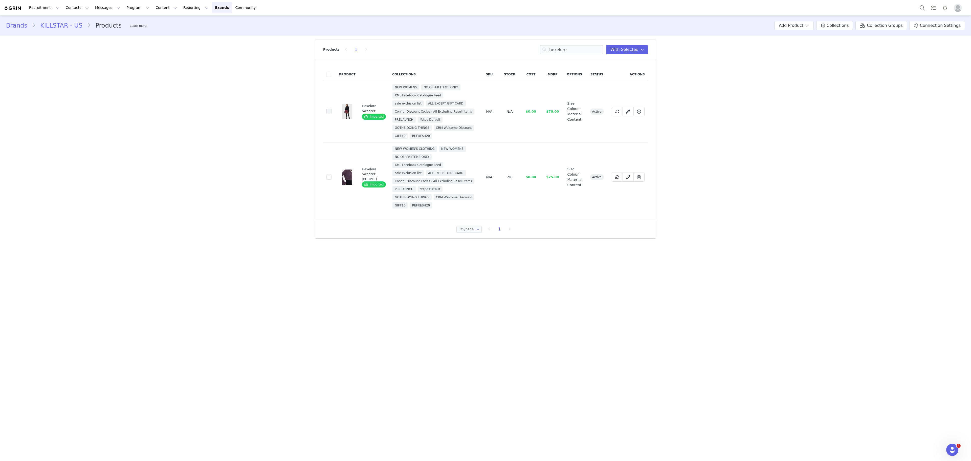
click at [328, 114] on span at bounding box center [329, 111] width 5 height 5
click at [332, 109] on input "419a93ab-22d2-45aa-9686-8b07569f7069" at bounding box center [332, 109] width 0 height 0
click at [329, 180] on span at bounding box center [329, 177] width 5 height 5
click at [332, 175] on input "4f84307b-f1fb-4a54-a7ea-f443f2326dfa" at bounding box center [332, 175] width 0 height 0
click at [575, 51] on input "hexelore" at bounding box center [571, 49] width 63 height 9
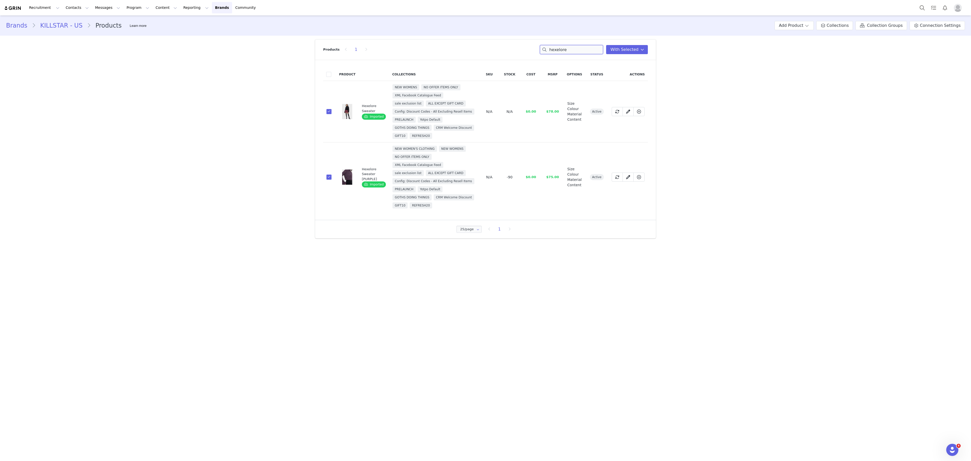
click at [575, 51] on input "hexelore" at bounding box center [571, 49] width 63 height 9
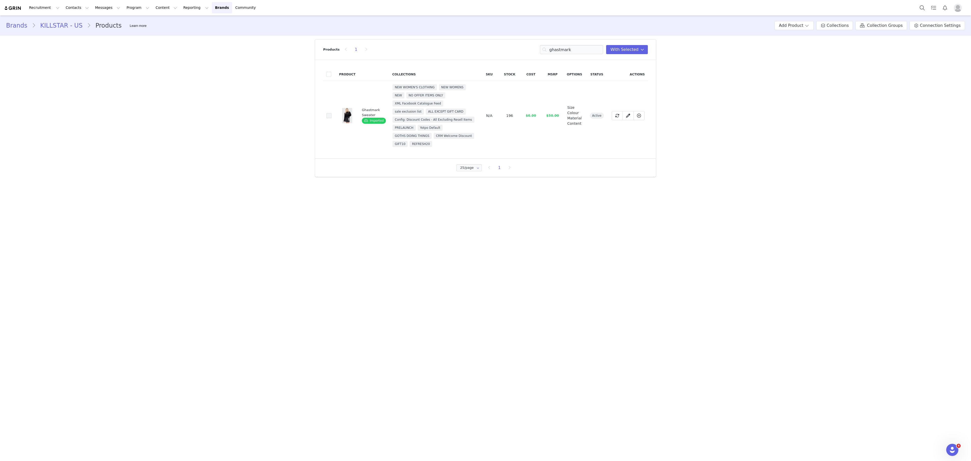
click at [329, 118] on span at bounding box center [329, 115] width 5 height 5
click at [332, 113] on input "94389cfb-6eee-4d80-b72c-40d3c0922512" at bounding box center [332, 113] width 0 height 0
click at [568, 50] on input "ghastmark" at bounding box center [571, 49] width 63 height 9
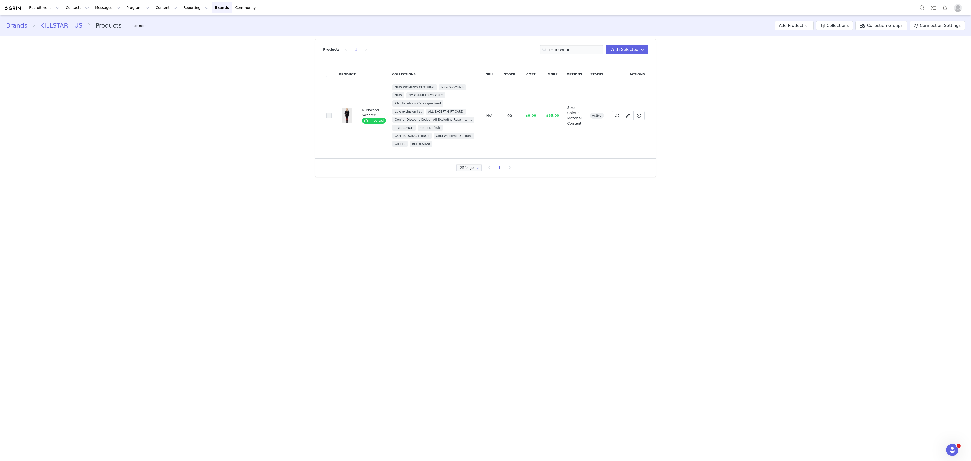
click at [330, 118] on span at bounding box center [329, 115] width 5 height 5
click at [332, 113] on input "3025b389-1e07-4057-bb6d-7a1f4f55e9b5" at bounding box center [332, 113] width 0 height 0
click at [573, 48] on input "murkwood" at bounding box center [571, 49] width 63 height 9
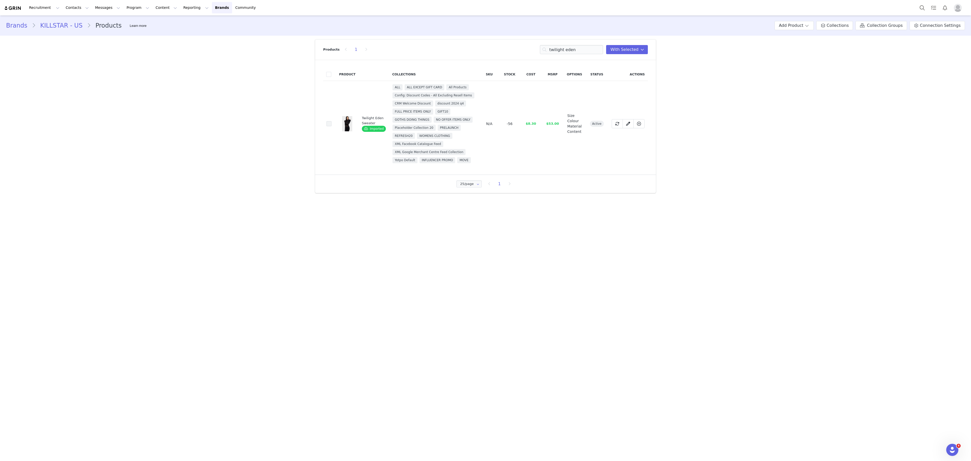
click at [329, 126] on span at bounding box center [329, 123] width 5 height 5
click at [332, 121] on input "971416a4-b94c-44b7-be83-859d3a3089a2" at bounding box center [332, 121] width 0 height 0
click at [587, 47] on input "twilight eden" at bounding box center [571, 49] width 63 height 9
click at [587, 47] on input "w" at bounding box center [571, 49] width 63 height 9
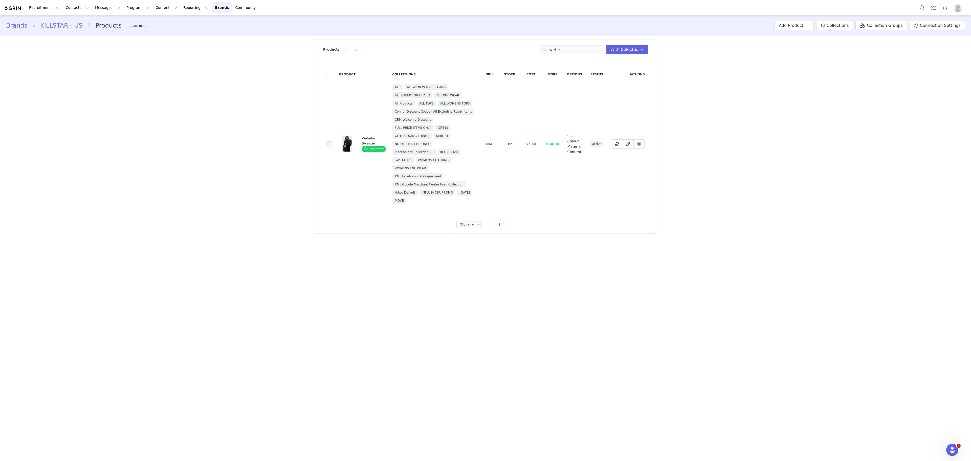
click at [327, 146] on span at bounding box center [329, 143] width 5 height 5
click at [332, 141] on input "35baf65a-f165-4363-a6db-12f16a086cff" at bounding box center [332, 141] width 0 height 0
click at [576, 49] on input "webe" at bounding box center [571, 49] width 63 height 9
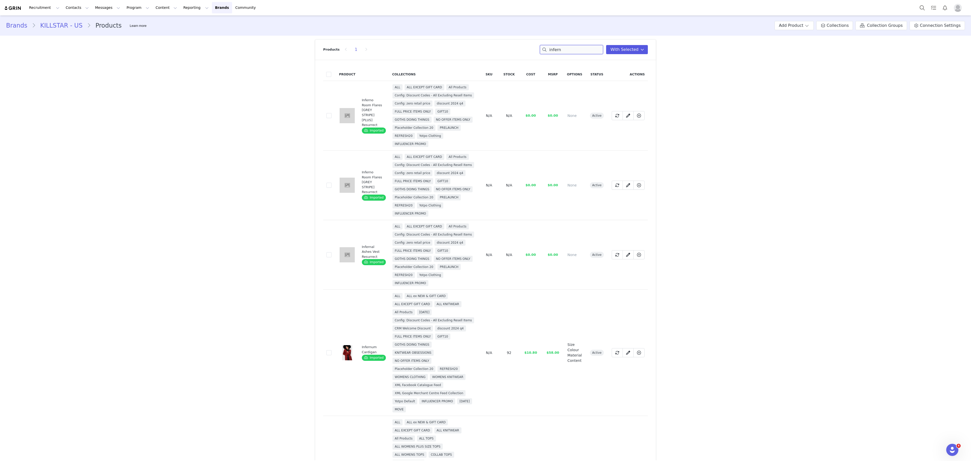
type input "infern"
click at [621, 48] on span "With Selected" at bounding box center [625, 50] width 28 height 6
click at [597, 76] on span "Add to Collections" at bounding box center [583, 77] width 48 height 5
click at [600, 88] on input at bounding box center [599, 91] width 71 height 9
type input "s"
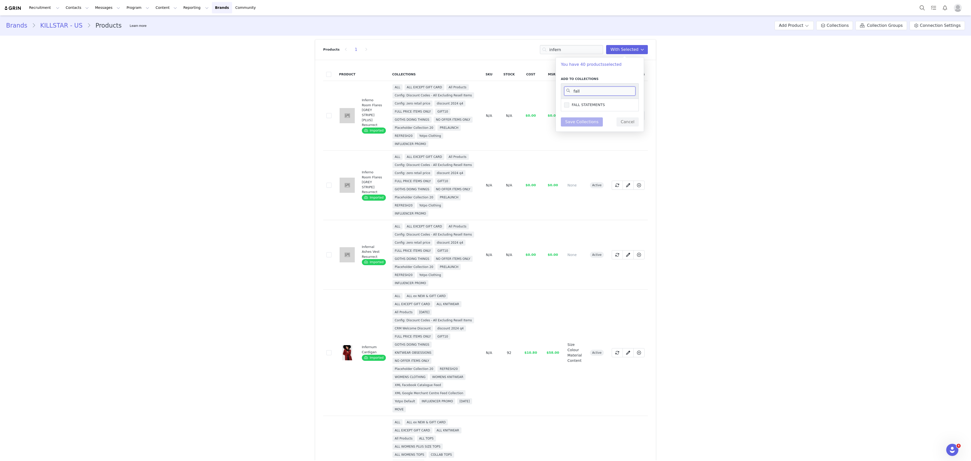
type input "fall"
click at [569, 105] on span at bounding box center [566, 104] width 5 height 5
click at [569, 102] on input "FALL STATEMENTS" at bounding box center [569, 102] width 0 height 0
click at [584, 123] on button "Save Collections" at bounding box center [582, 121] width 42 height 9
click at [836, 23] on span "Collections" at bounding box center [838, 26] width 22 height 6
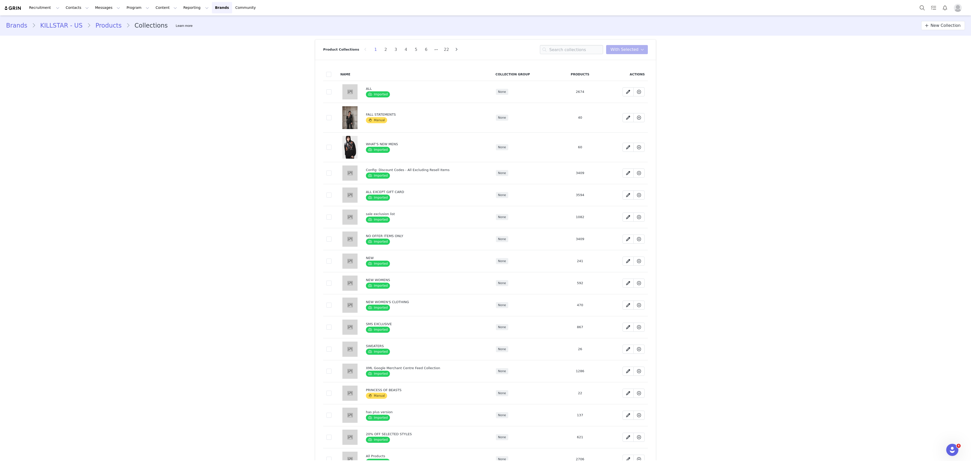
click at [353, 116] on img at bounding box center [350, 117] width 15 height 23
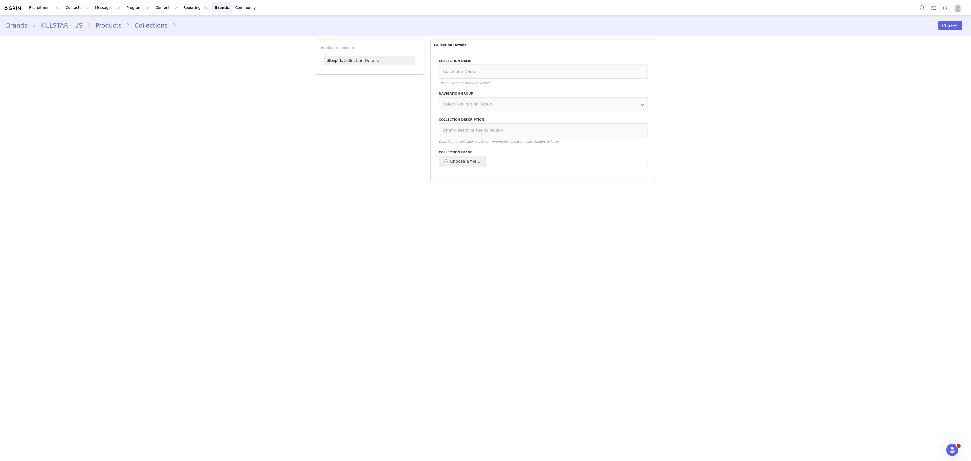
type input "FALL STATEMENTS"
click at [380, 60] on link "Step 1. Collection Details" at bounding box center [369, 60] width 91 height 9
click at [149, 28] on link "Collections" at bounding box center [151, 25] width 42 height 9
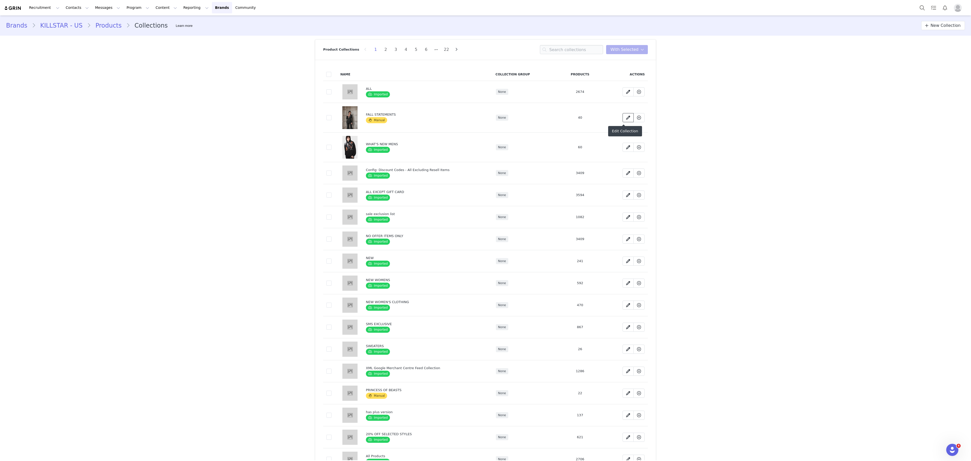
click at [625, 120] on span at bounding box center [628, 118] width 6 height 6
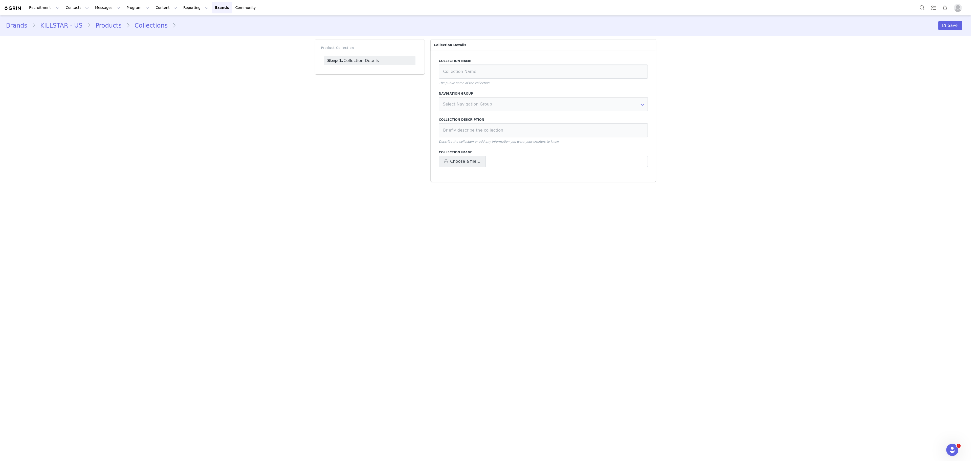
type input "FALL STATEMENTS"
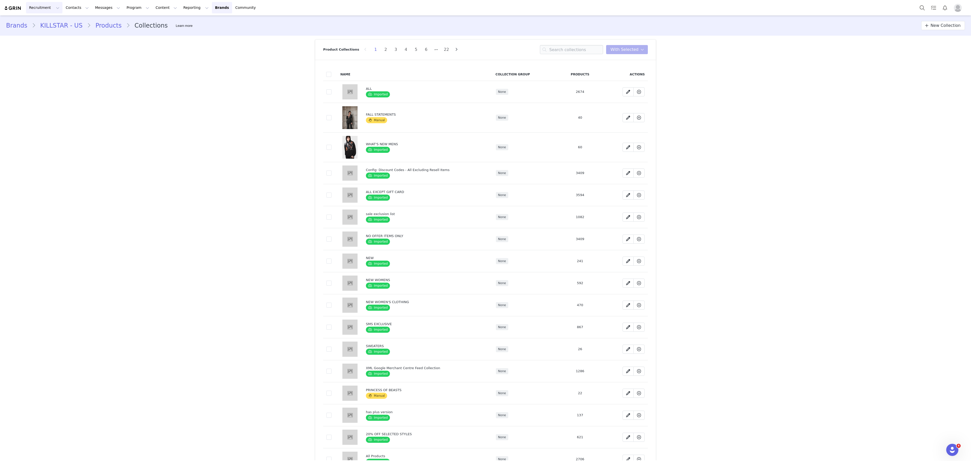
click at [36, 7] on button "Recruitment Recruitment" at bounding box center [44, 7] width 36 height 11
drag, startPoint x: 85, startPoint y: 2, endPoint x: 126, endPoint y: 12, distance: 42.3
click at [126, 12] on div "Recruitment Recruitment Creator Search Curated Lists Landing Pages Web Extensio…" at bounding box center [485, 7] width 971 height 15
click at [126, 12] on button "Program Program" at bounding box center [137, 7] width 29 height 11
click at [130, 22] on p "Activations" at bounding box center [124, 22] width 19 height 5
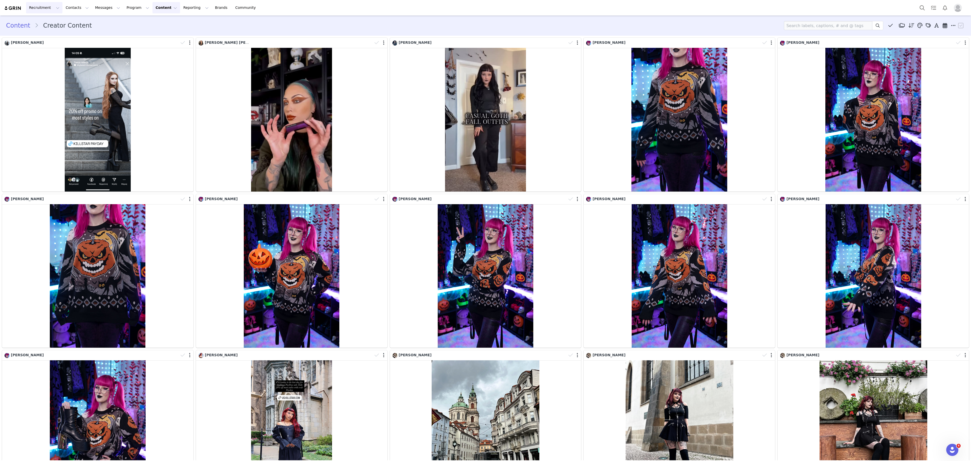
click at [38, 8] on button "Recruitment Recruitment" at bounding box center [44, 7] width 36 height 11
click at [82, 4] on button "Contacts Contacts" at bounding box center [77, 7] width 29 height 11
click at [125, 8] on button "Program Program" at bounding box center [137, 7] width 29 height 11
click at [131, 22] on p "Activations" at bounding box center [124, 22] width 19 height 5
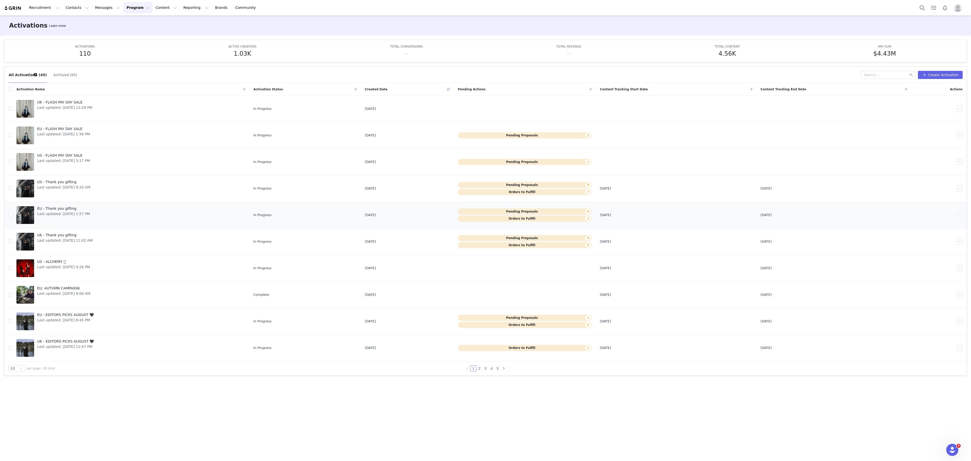
click at [93, 215] on div "EU - Thank you gifting Last updated: Sep 29, 2025 1:57 PM" at bounding box center [63, 215] width 59 height 20
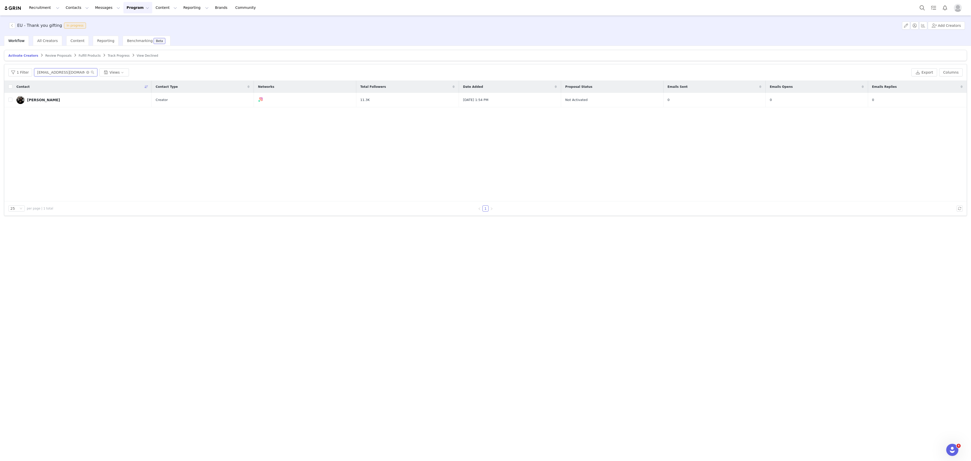
click at [80, 75] on input "annieathanasiou@gmail.com" at bounding box center [65, 72] width 63 height 8
paste input "nchantingthehaus"
type input "nchantingthehaus@gmail.com"
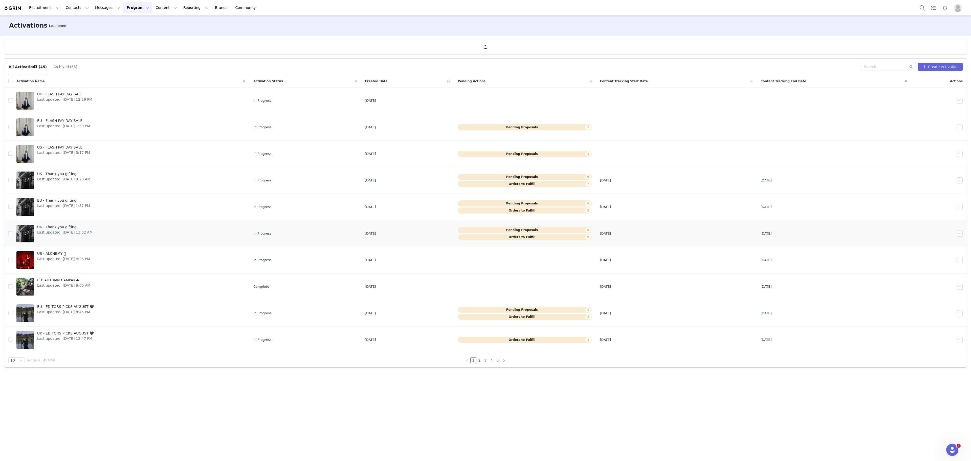
click at [90, 230] on span "UK - Thank you gifting" at bounding box center [64, 226] width 55 height 5
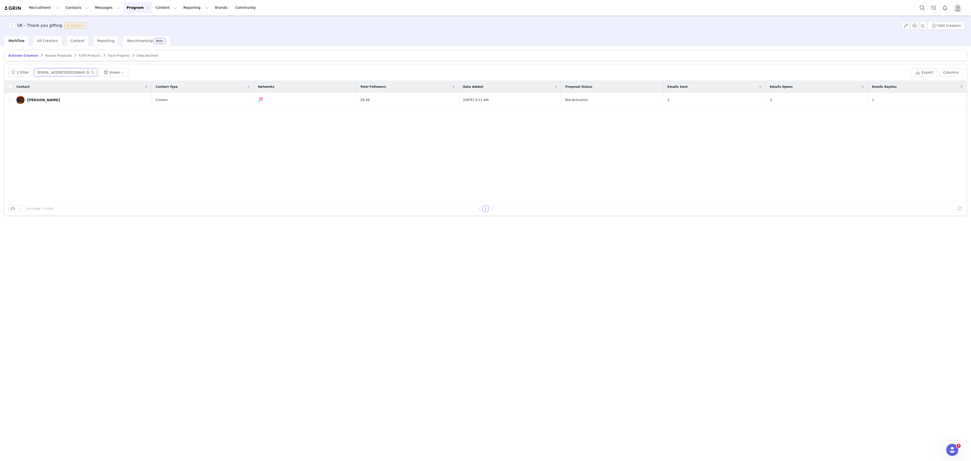
click at [56, 72] on input "zaraodutayo@gmail.com" at bounding box center [65, 72] width 63 height 8
paste input "nchantingthehaus"
click at [37, 73] on input "nchantingthehaus@gmail.com" at bounding box center [65, 72] width 63 height 8
type input "nchantingthehaus@gmail.com"
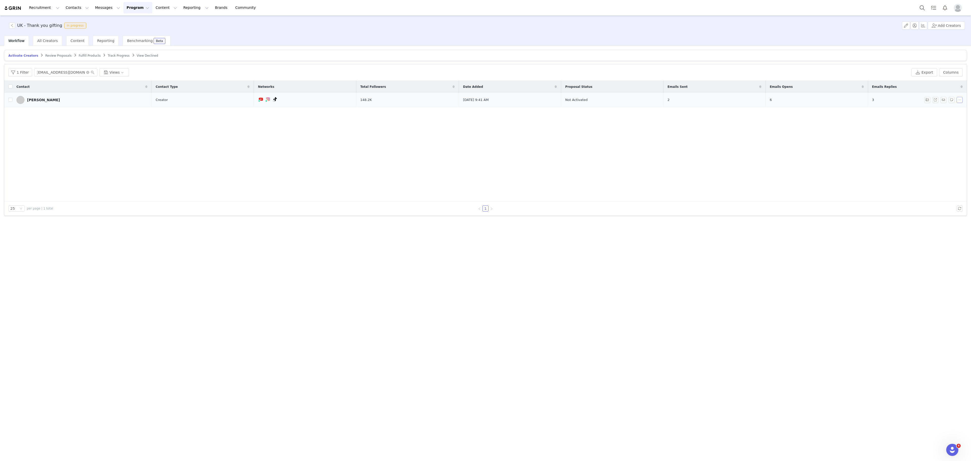
scroll to position [0, 0]
click at [962, 101] on button "button" at bounding box center [960, 100] width 6 height 6
click at [950, 113] on span "Activate Creators" at bounding box center [948, 111] width 31 height 6
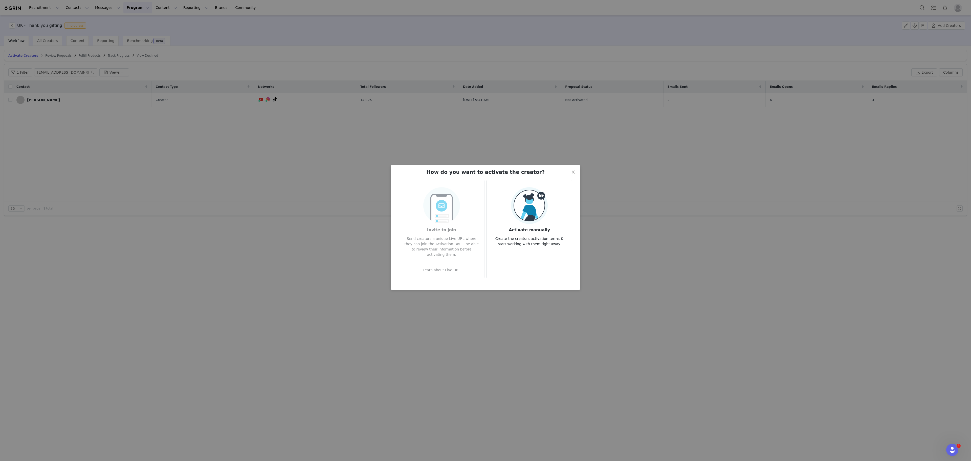
click at [546, 194] on img at bounding box center [529, 205] width 37 height 37
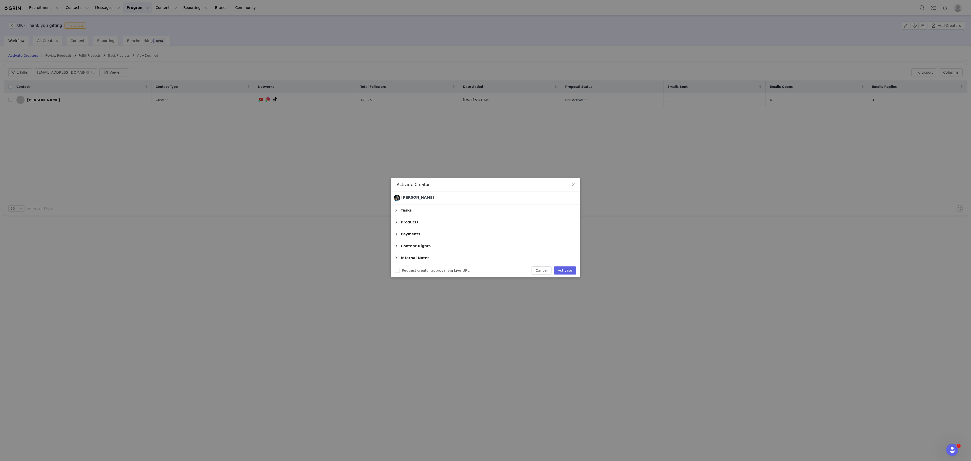
click at [443, 227] on div "Products" at bounding box center [486, 222] width 190 height 12
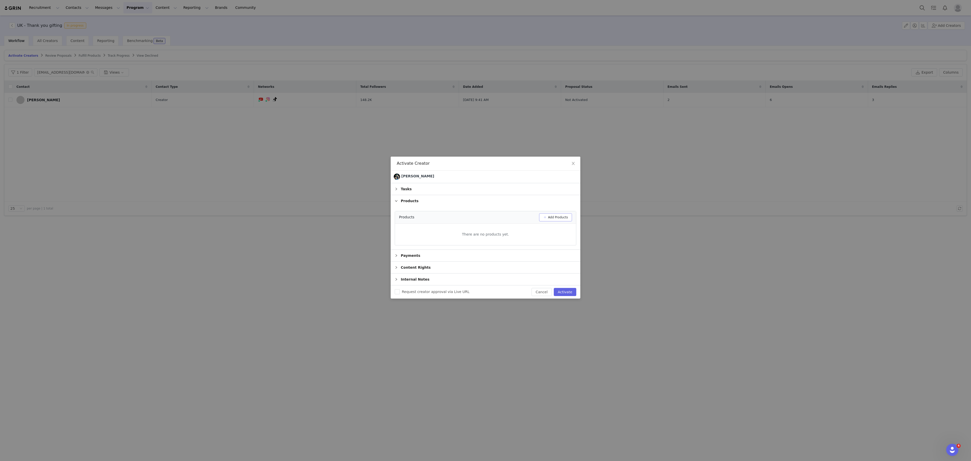
click at [561, 221] on button "Add Products" at bounding box center [555, 217] width 33 height 8
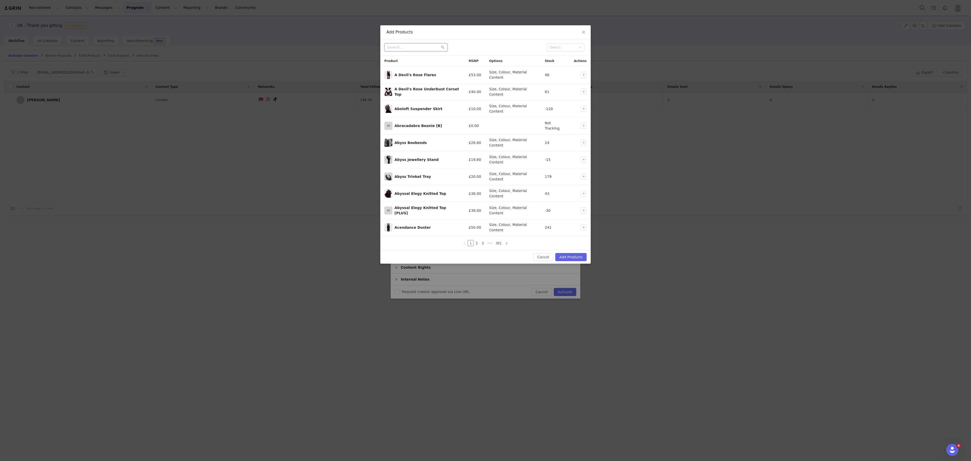
click at [435, 51] on input "text" at bounding box center [415, 47] width 63 height 8
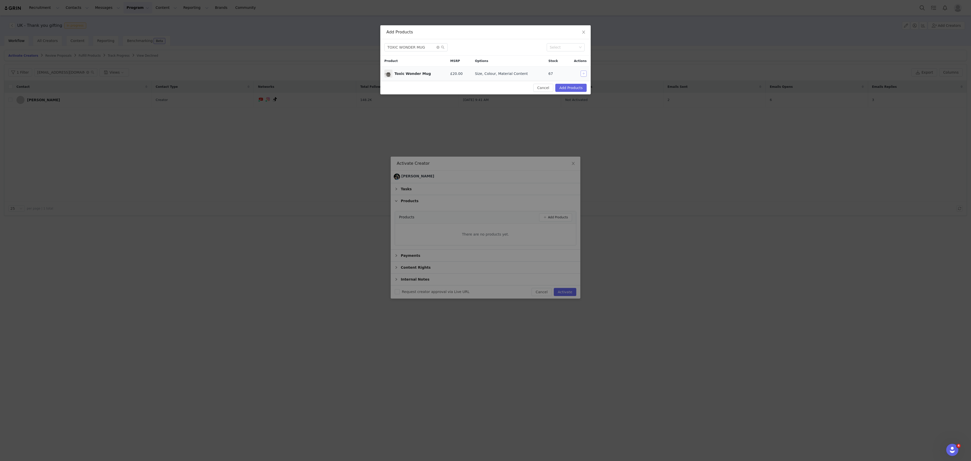
click at [584, 76] on button "button" at bounding box center [584, 74] width 6 height 6
click at [435, 51] on input "TOXIC WONDER MUG" at bounding box center [415, 47] width 63 height 8
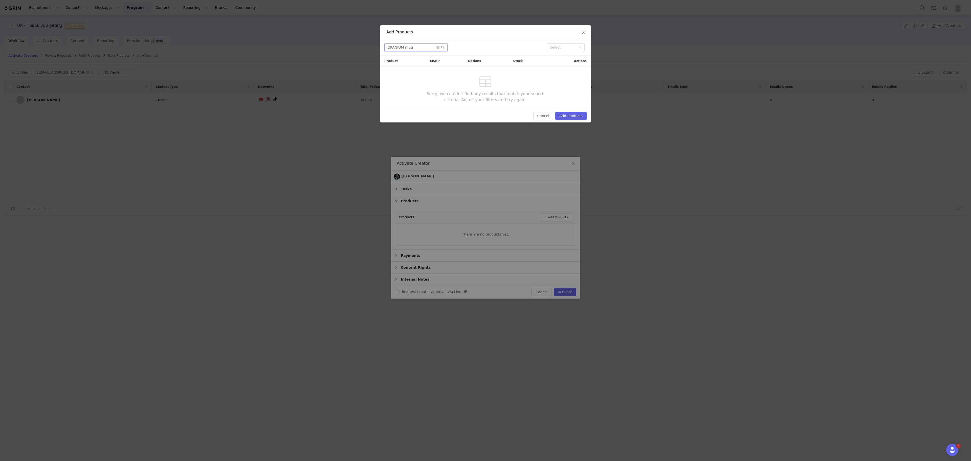
type input "CRANIUM mug"
click at [583, 32] on icon "icon: close" at bounding box center [584, 32] width 4 height 4
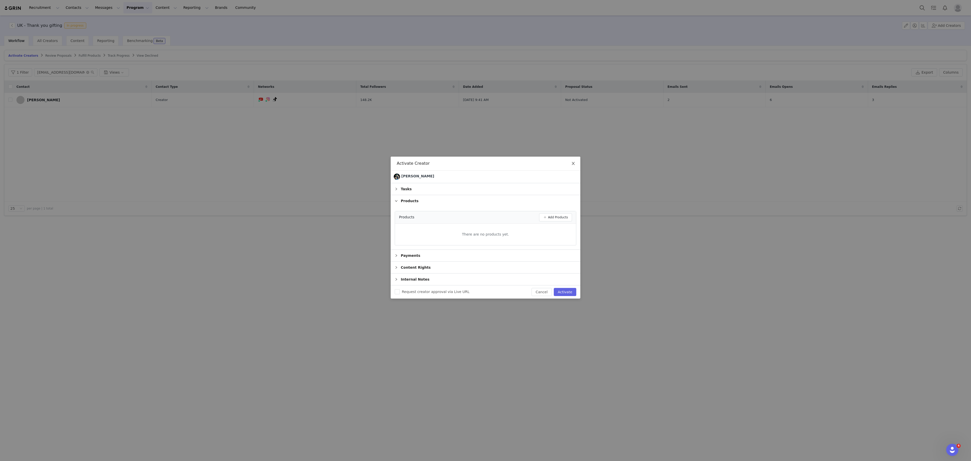
click at [576, 157] on span "Close" at bounding box center [573, 164] width 14 height 14
